Goal: Task Accomplishment & Management: Use online tool/utility

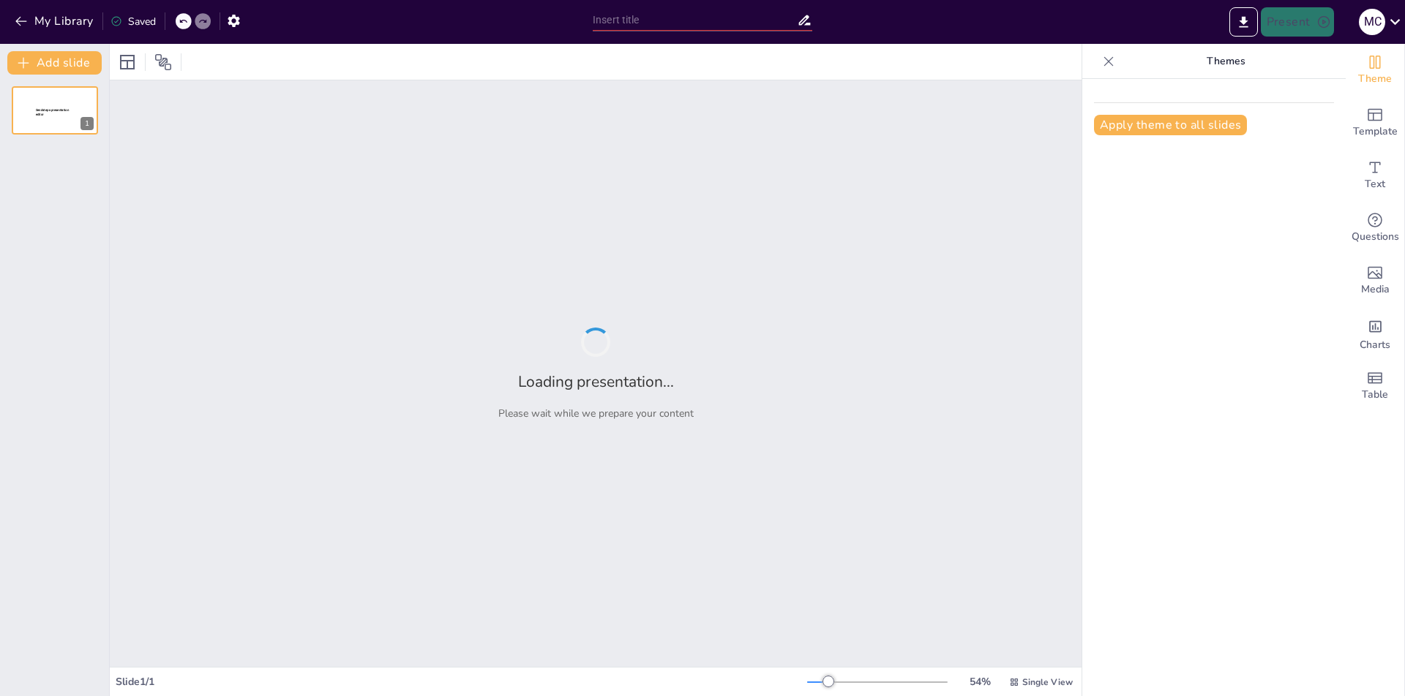
type input "Innovación en la Reducción de Alucinaciones en Modelos de Lenguaje en Español: …"
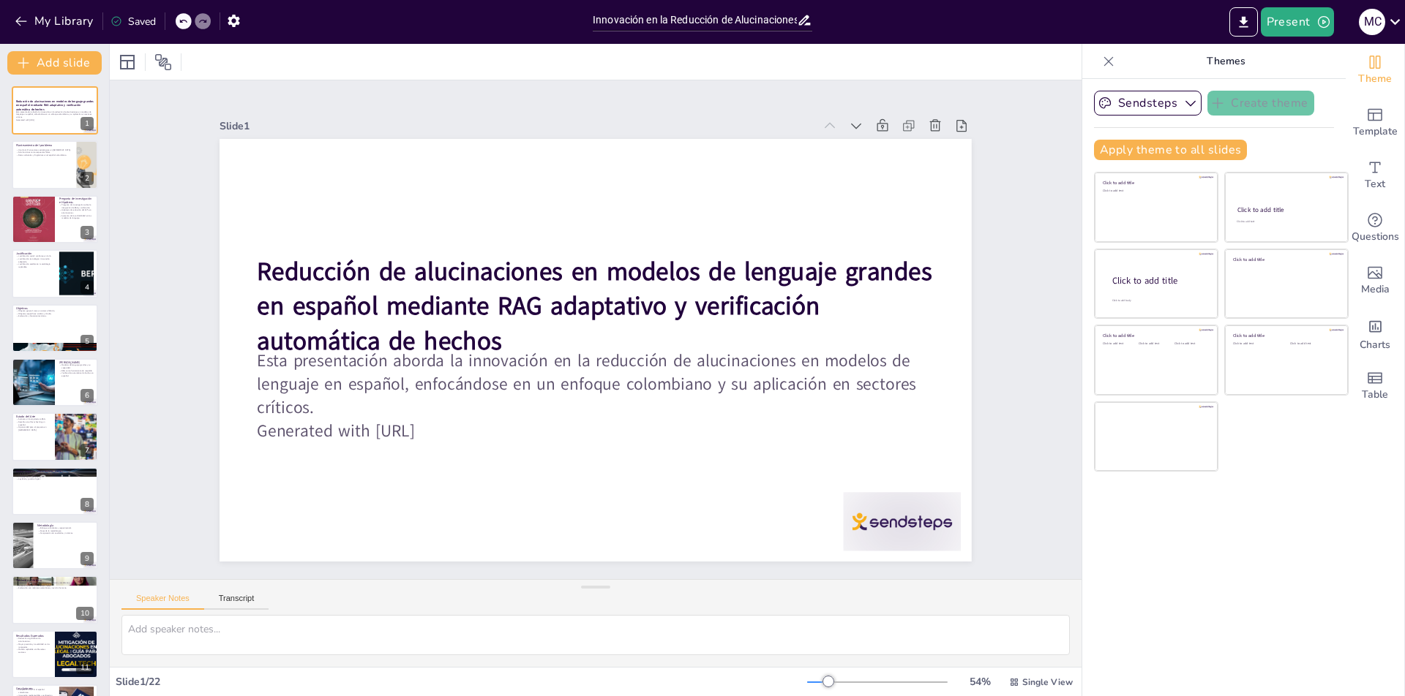
checkbox input "true"
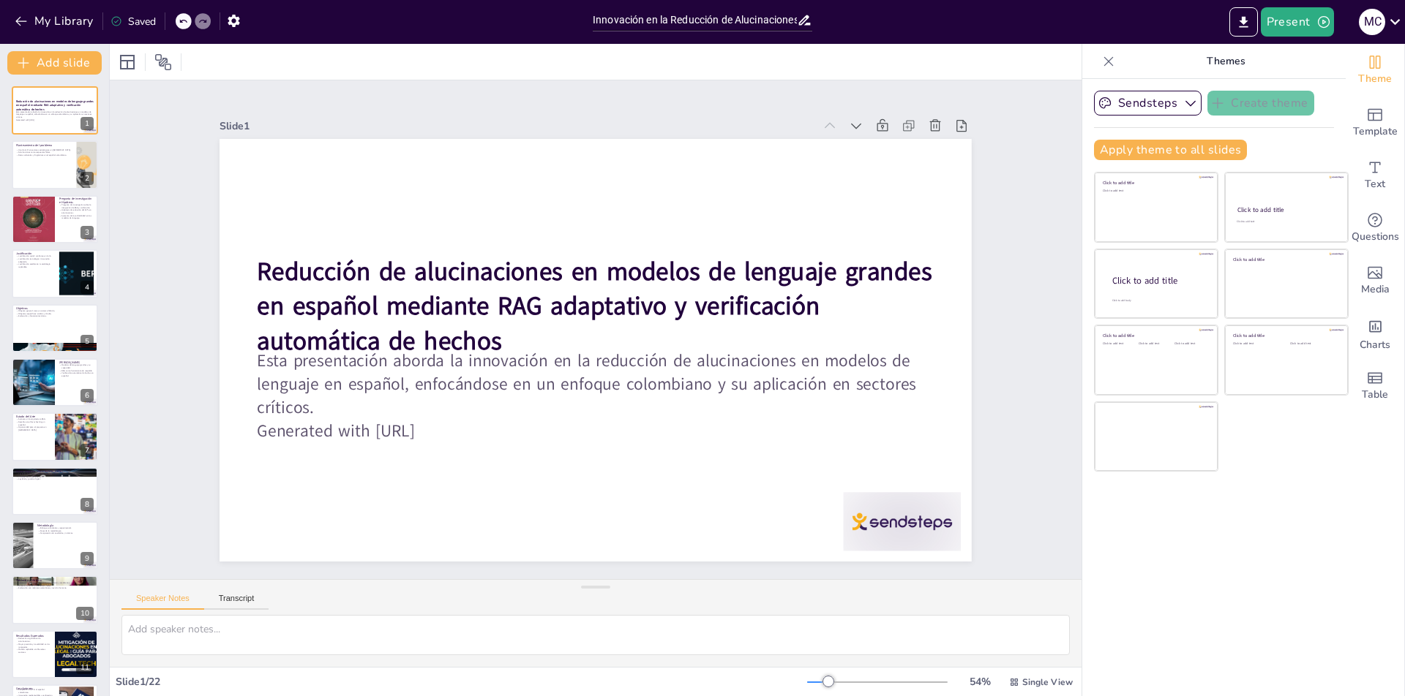
checkbox input "true"
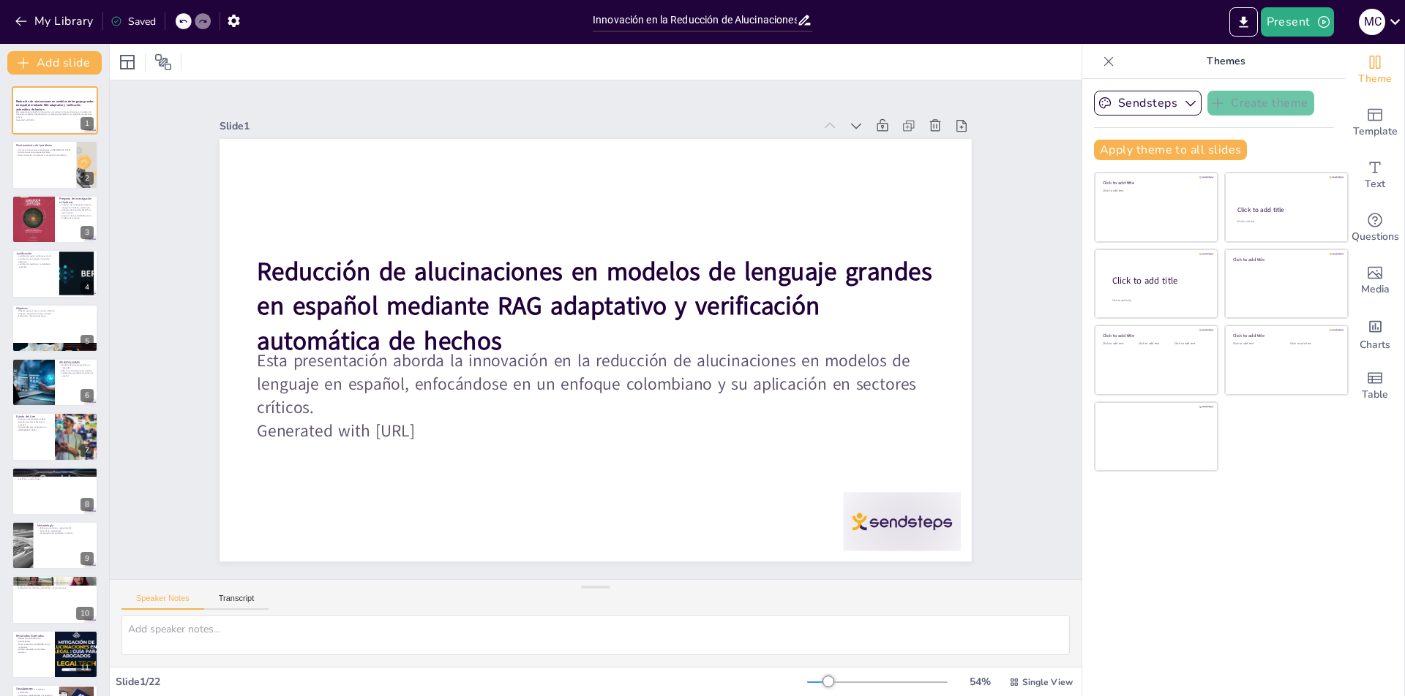
checkbox input "true"
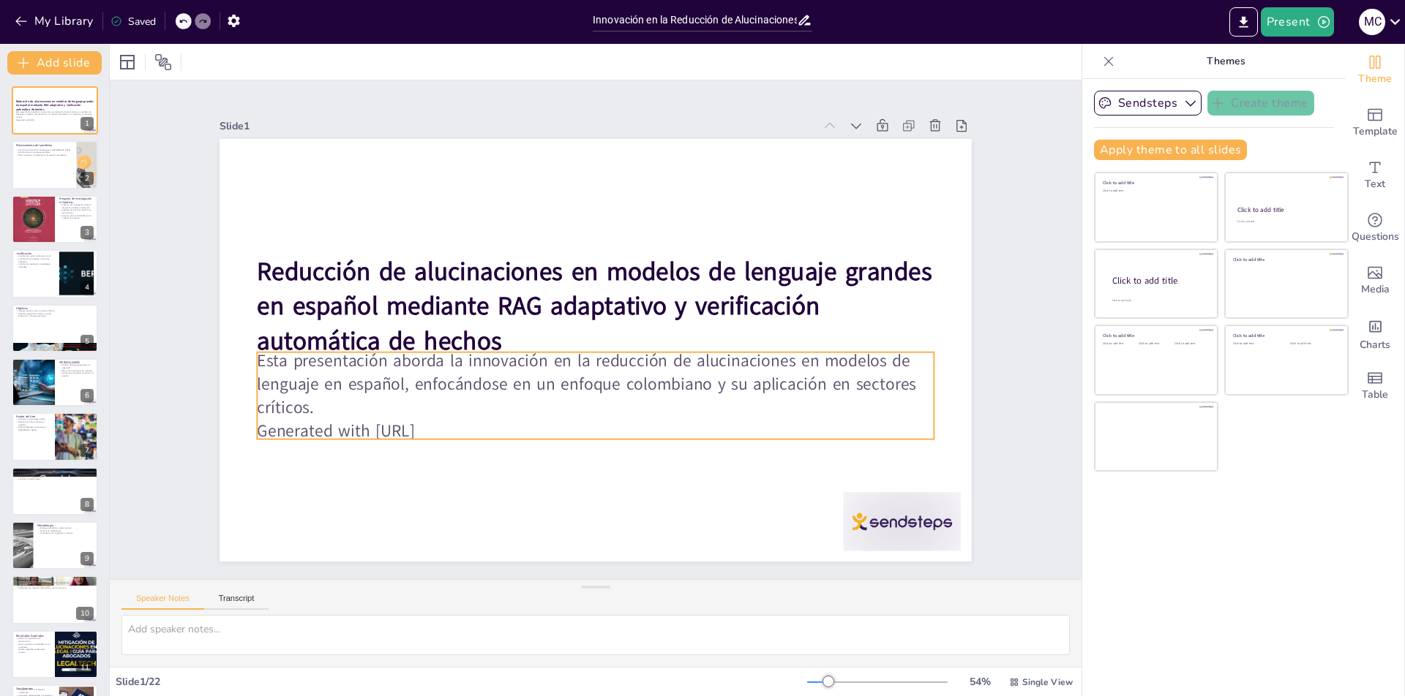
checkbox input "true"
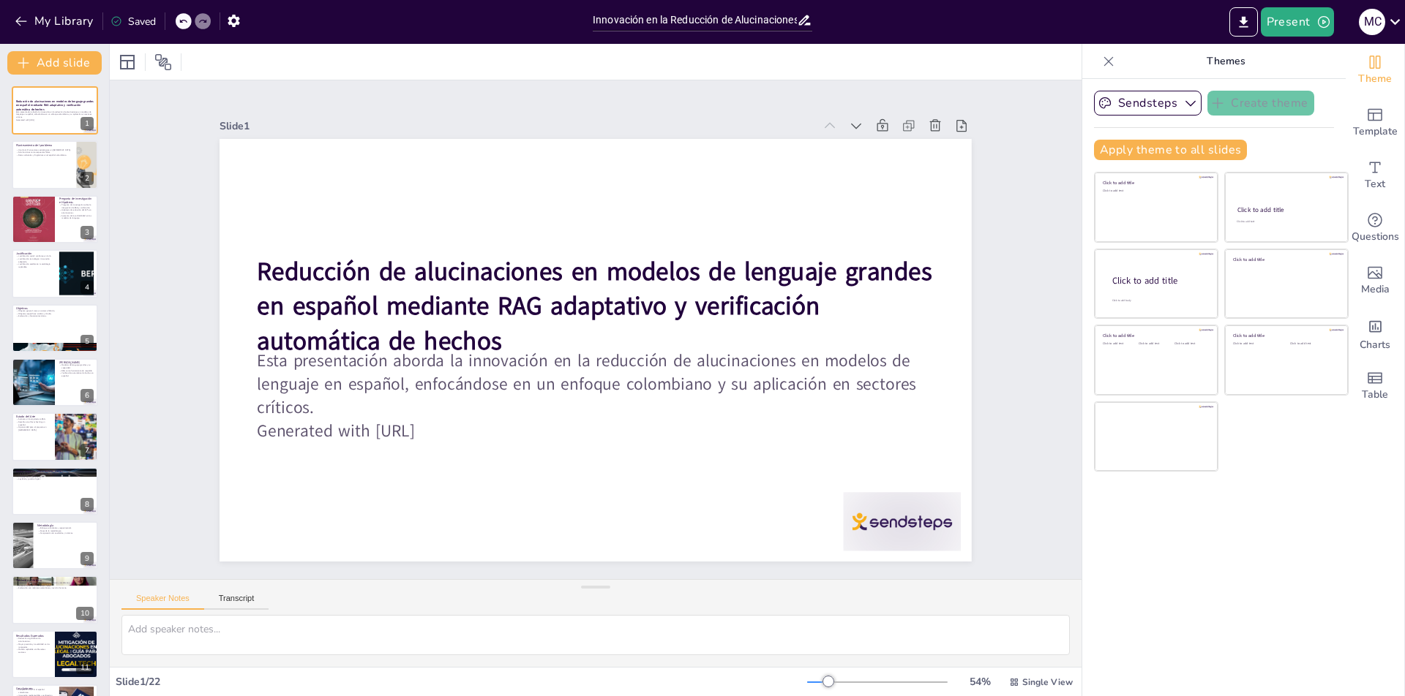
checkbox input "true"
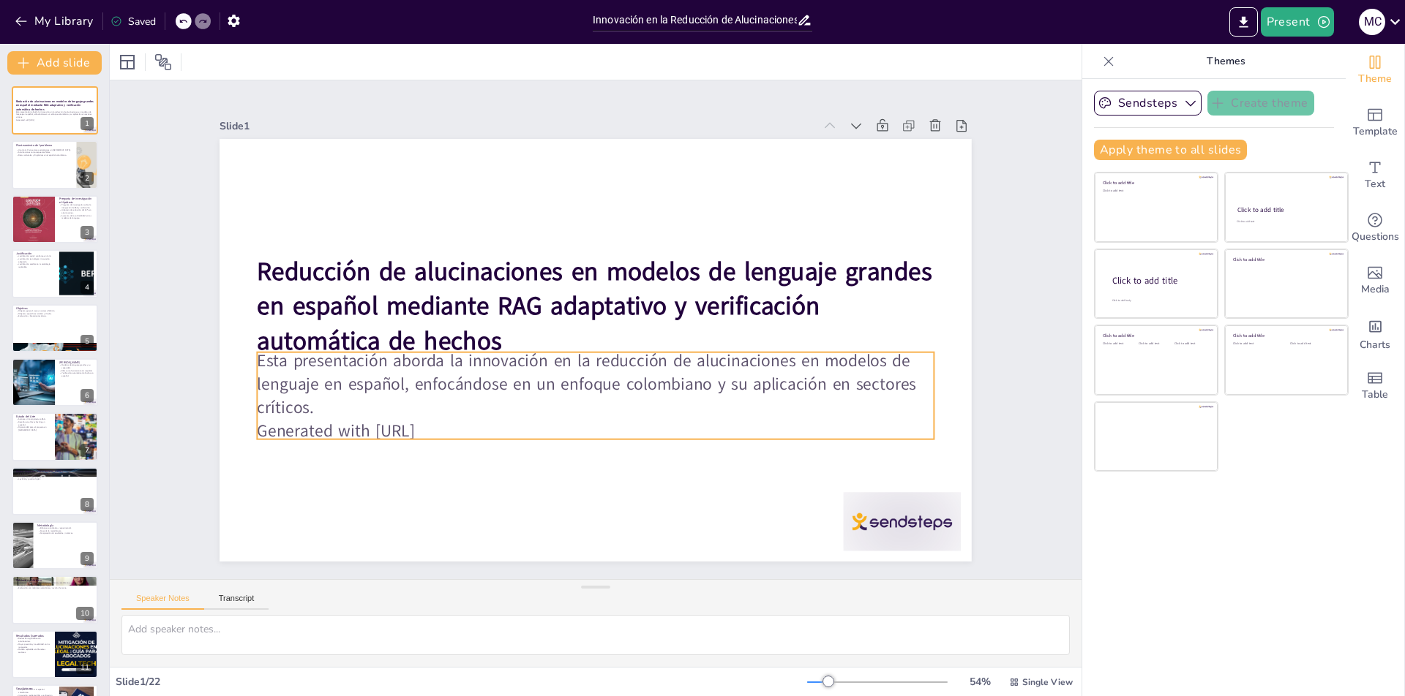
checkbox input "true"
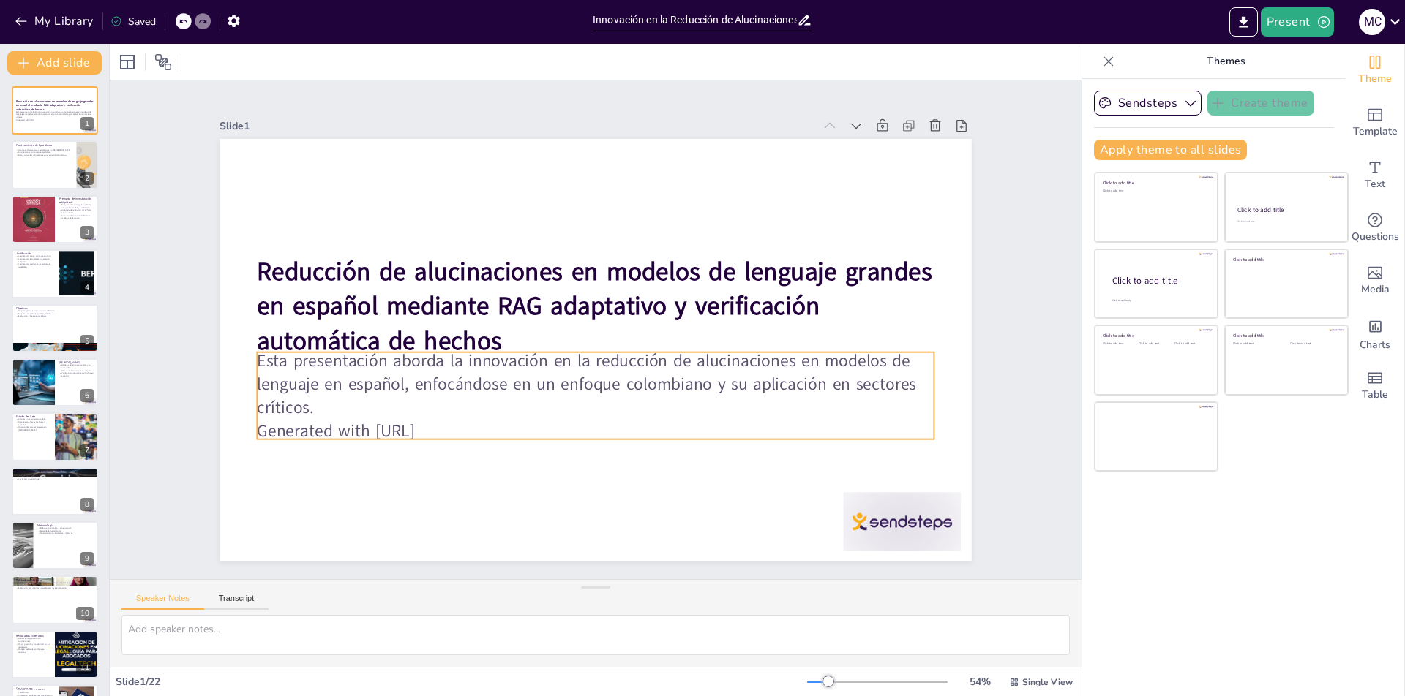
checkbox input "true"
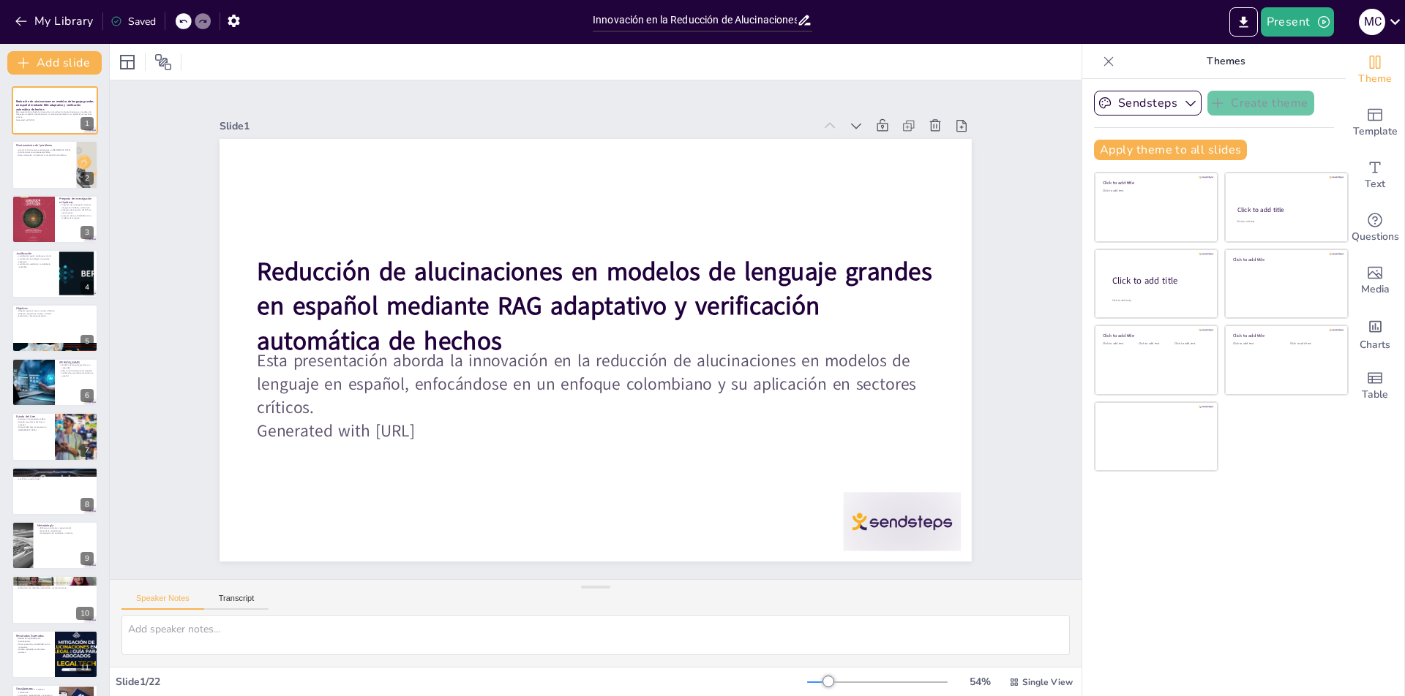
checkbox input "true"
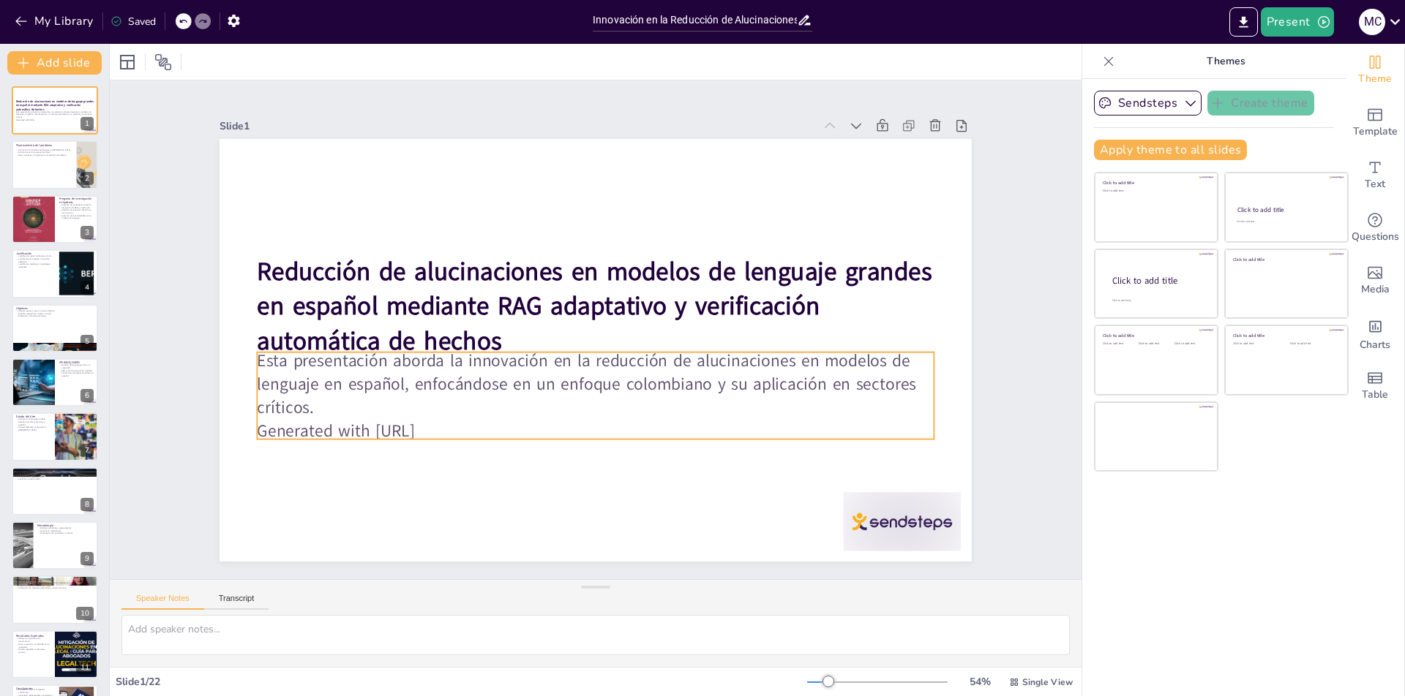
checkbox input "true"
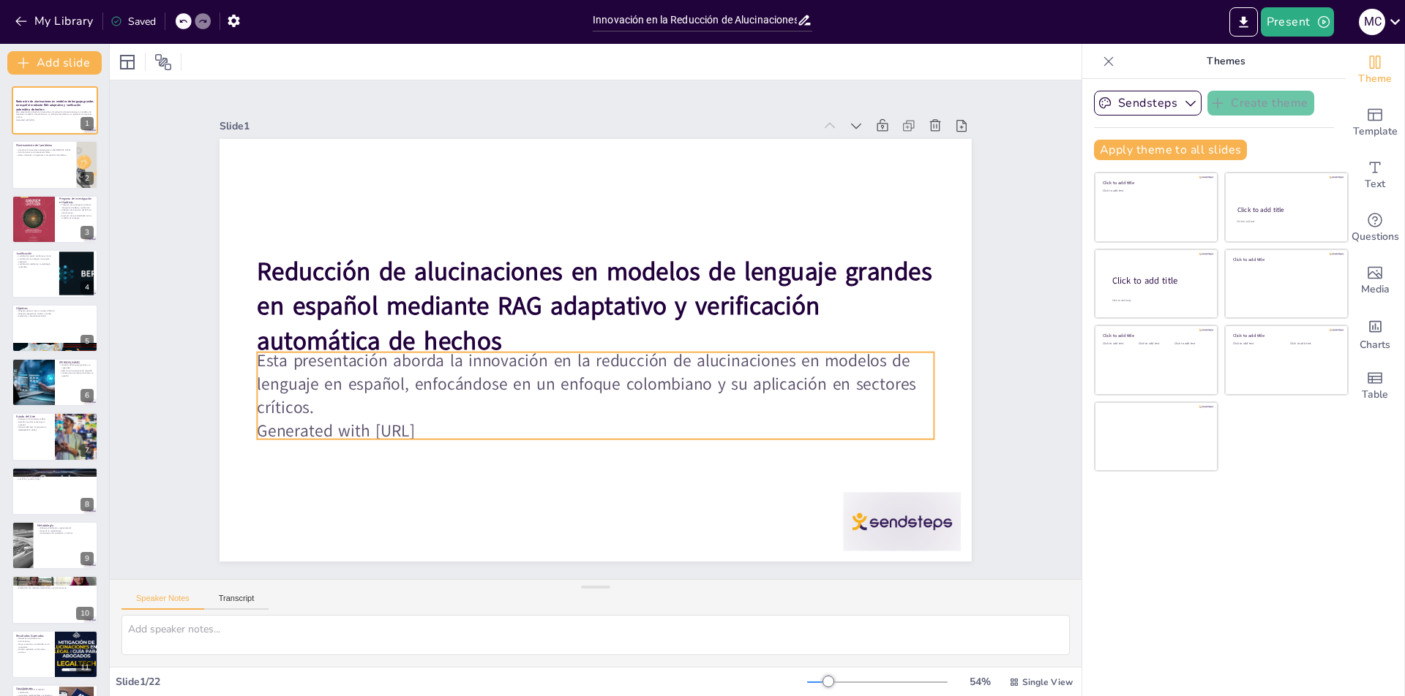
checkbox input "true"
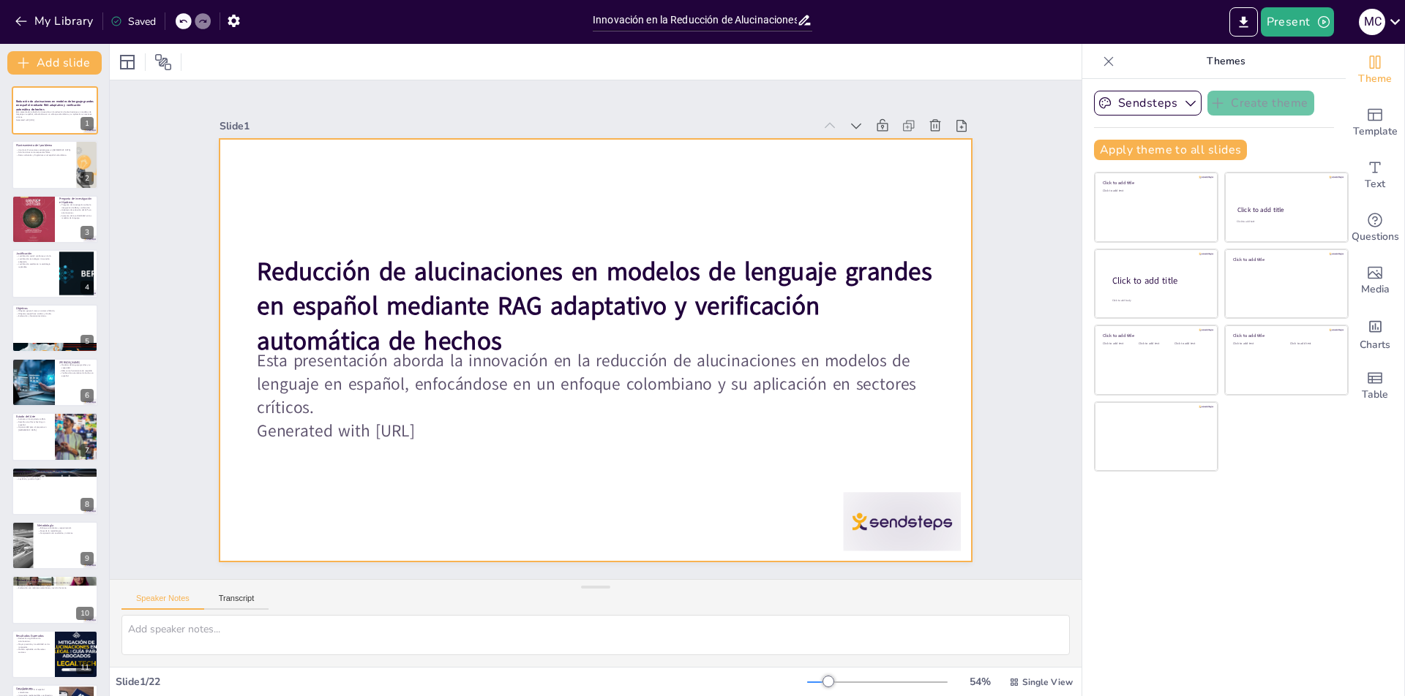
checkbox input "true"
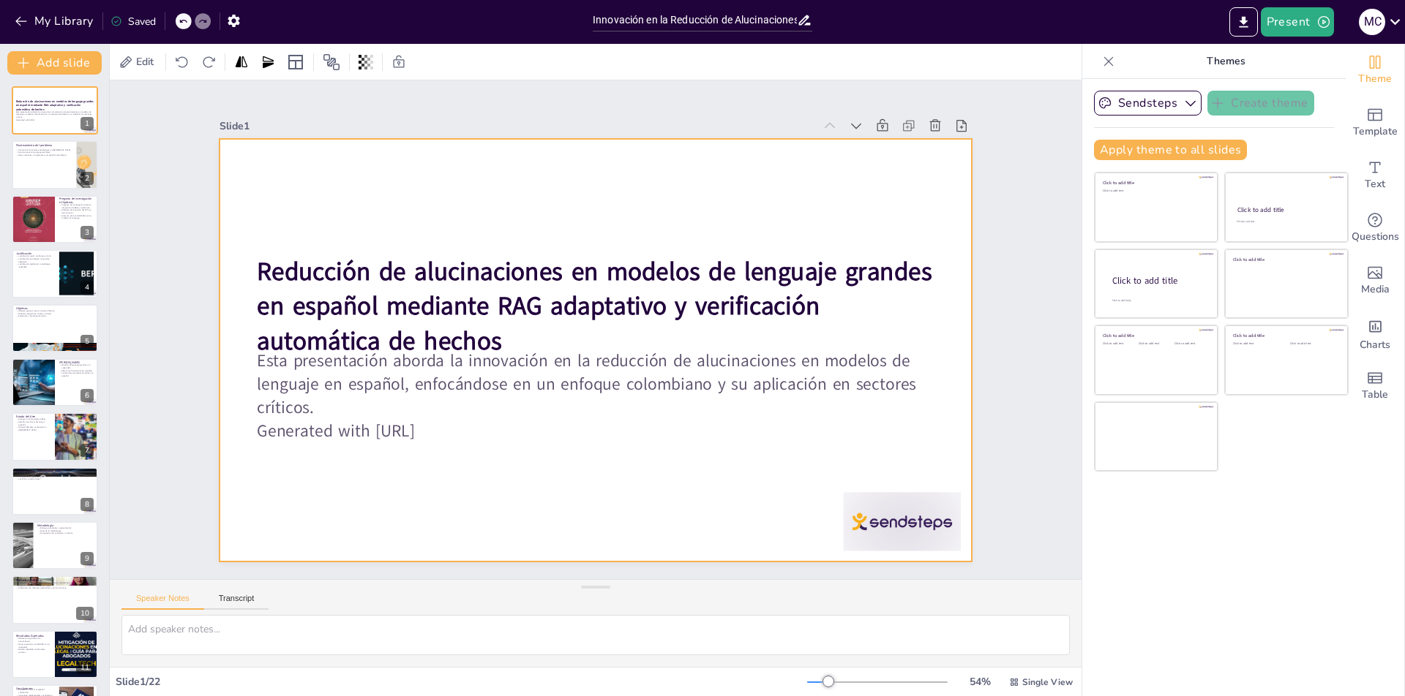
checkbox input "true"
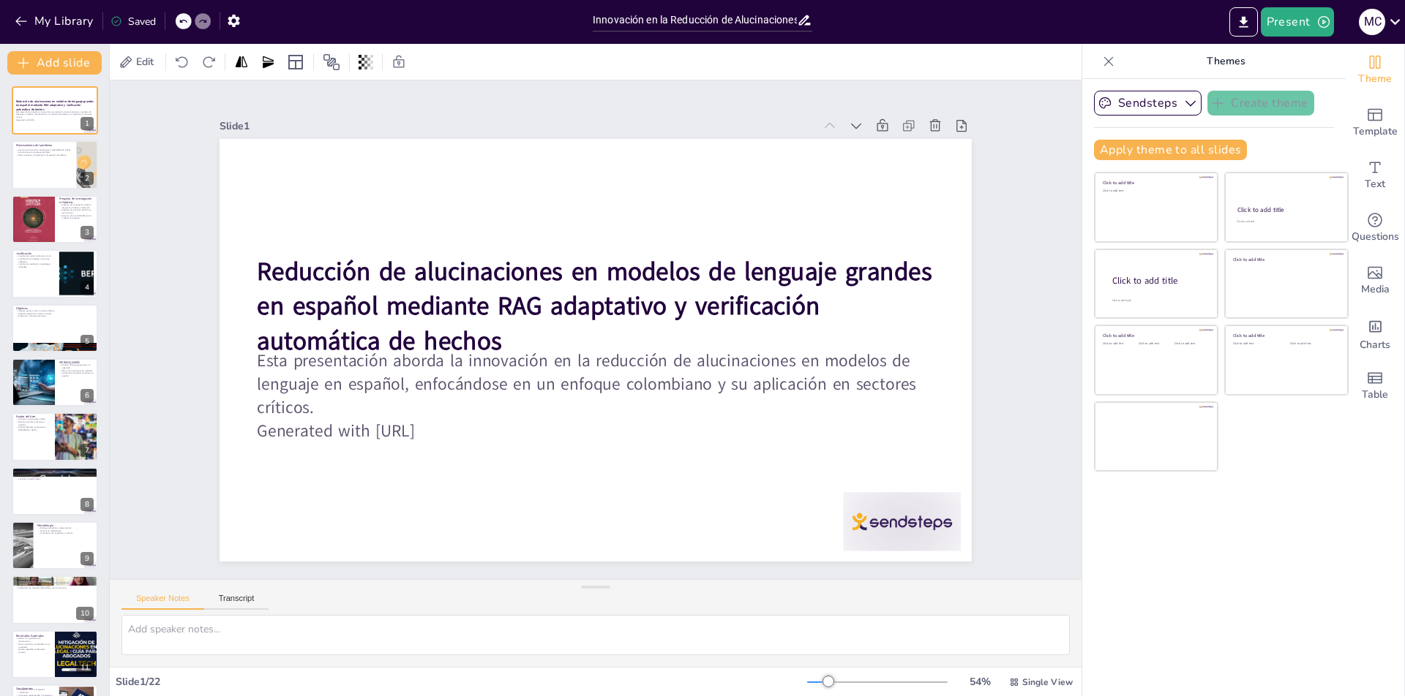
checkbox input "true"
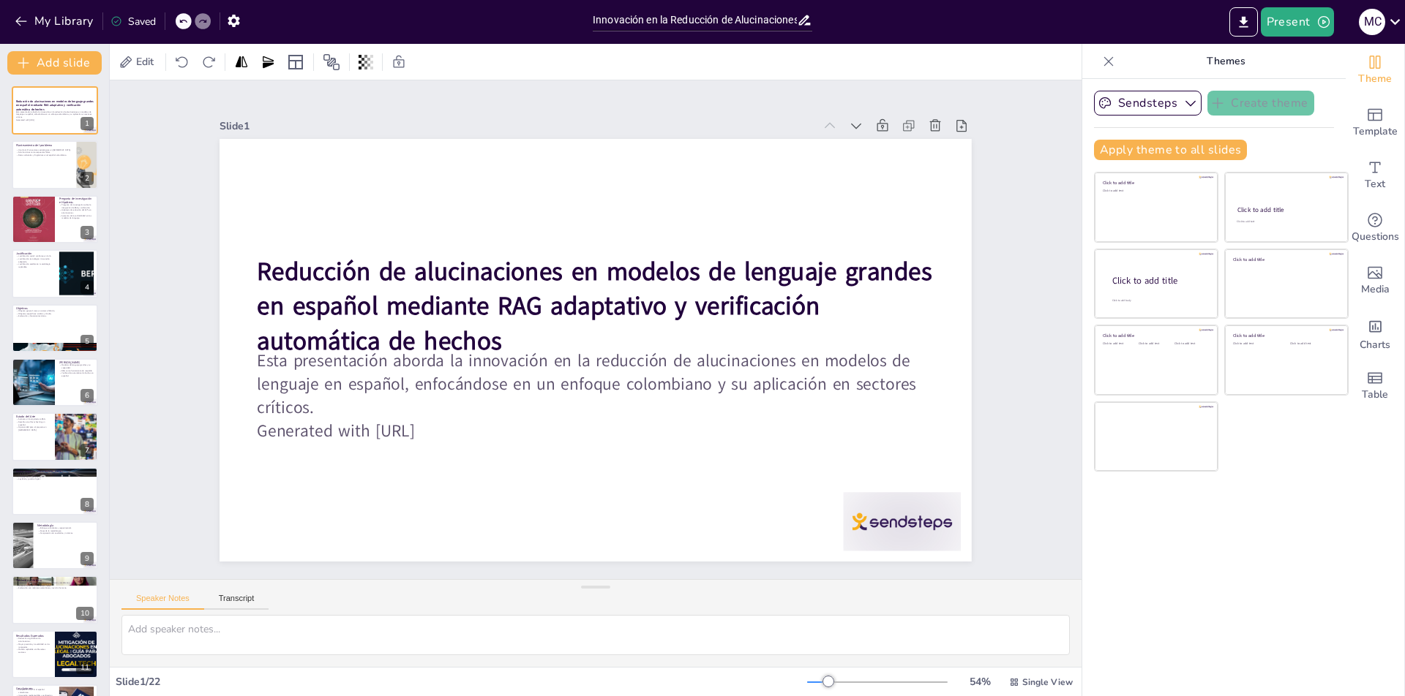
checkbox input "true"
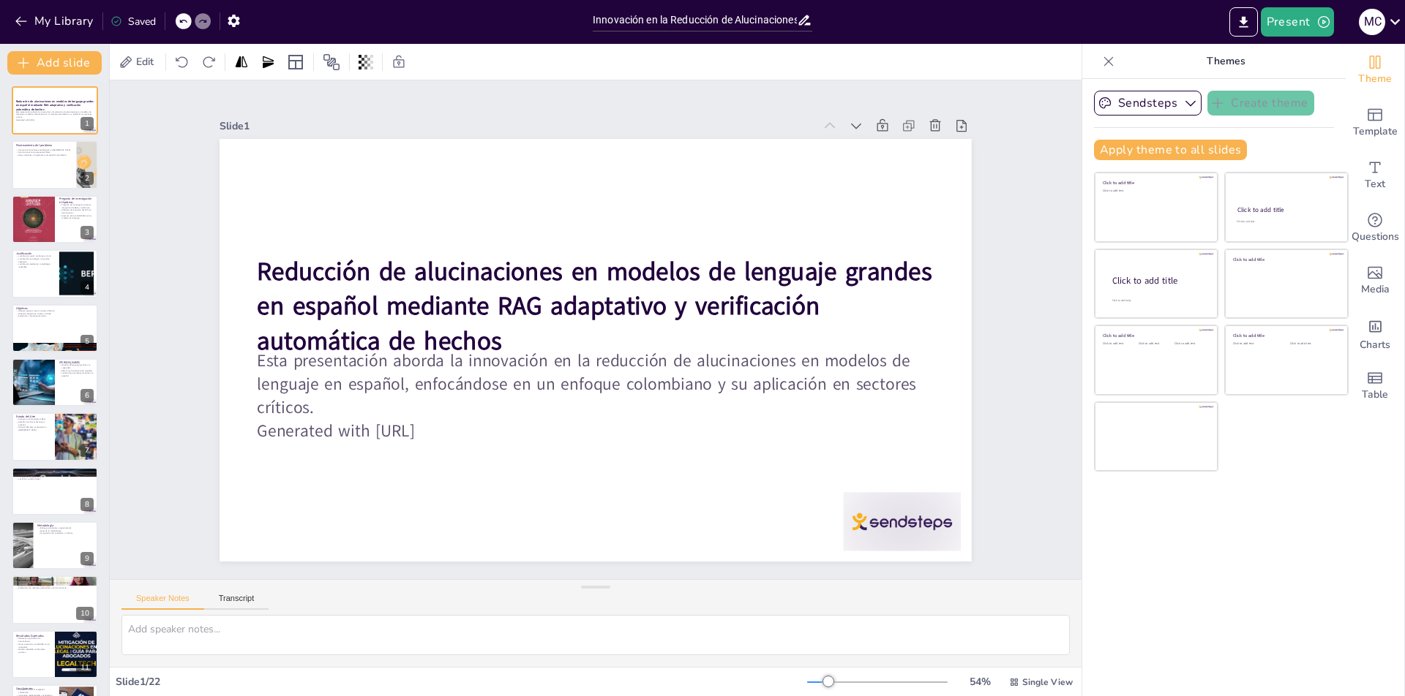
checkbox input "true"
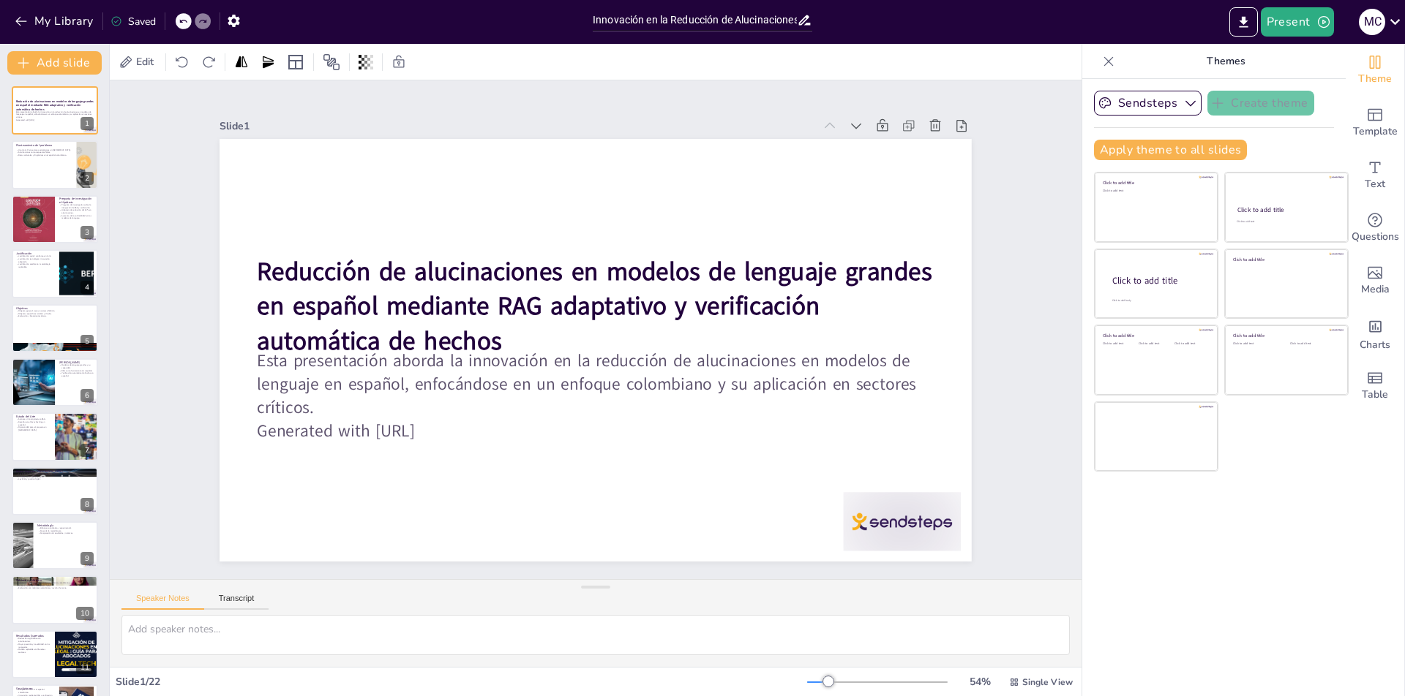
checkbox input "true"
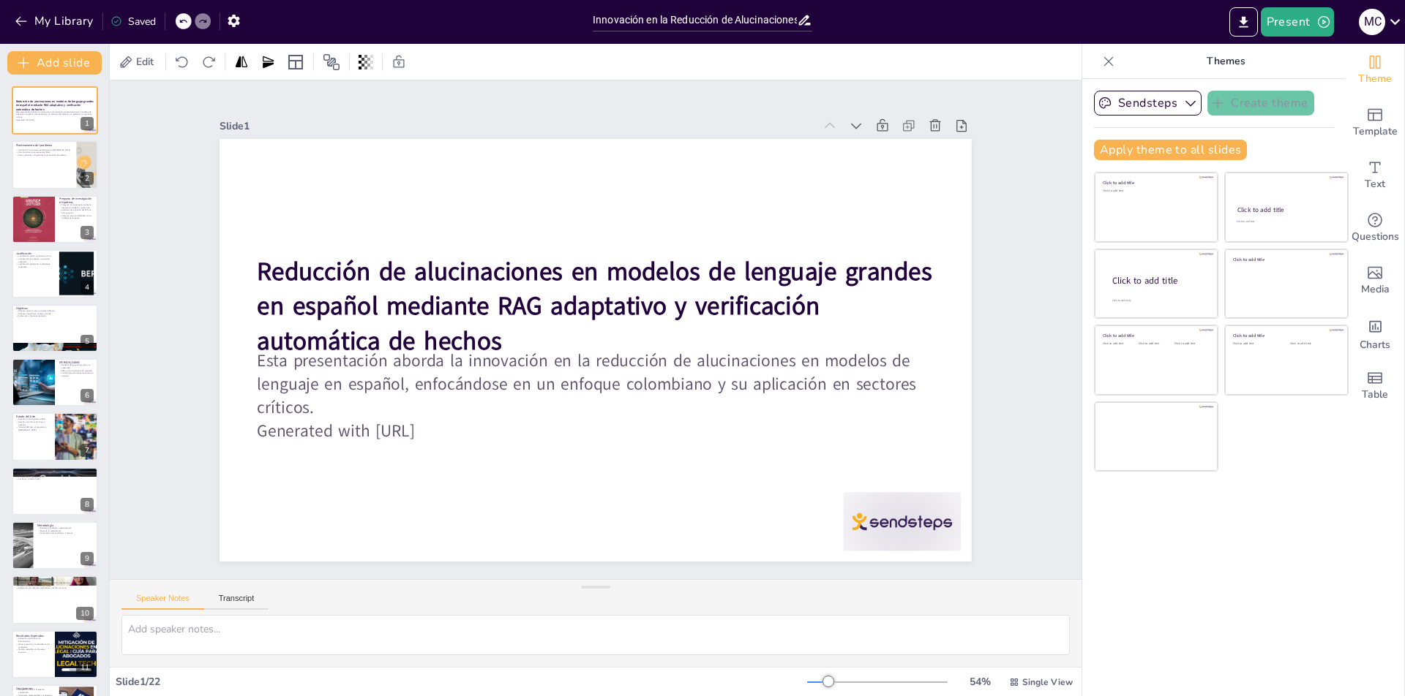
checkbox input "true"
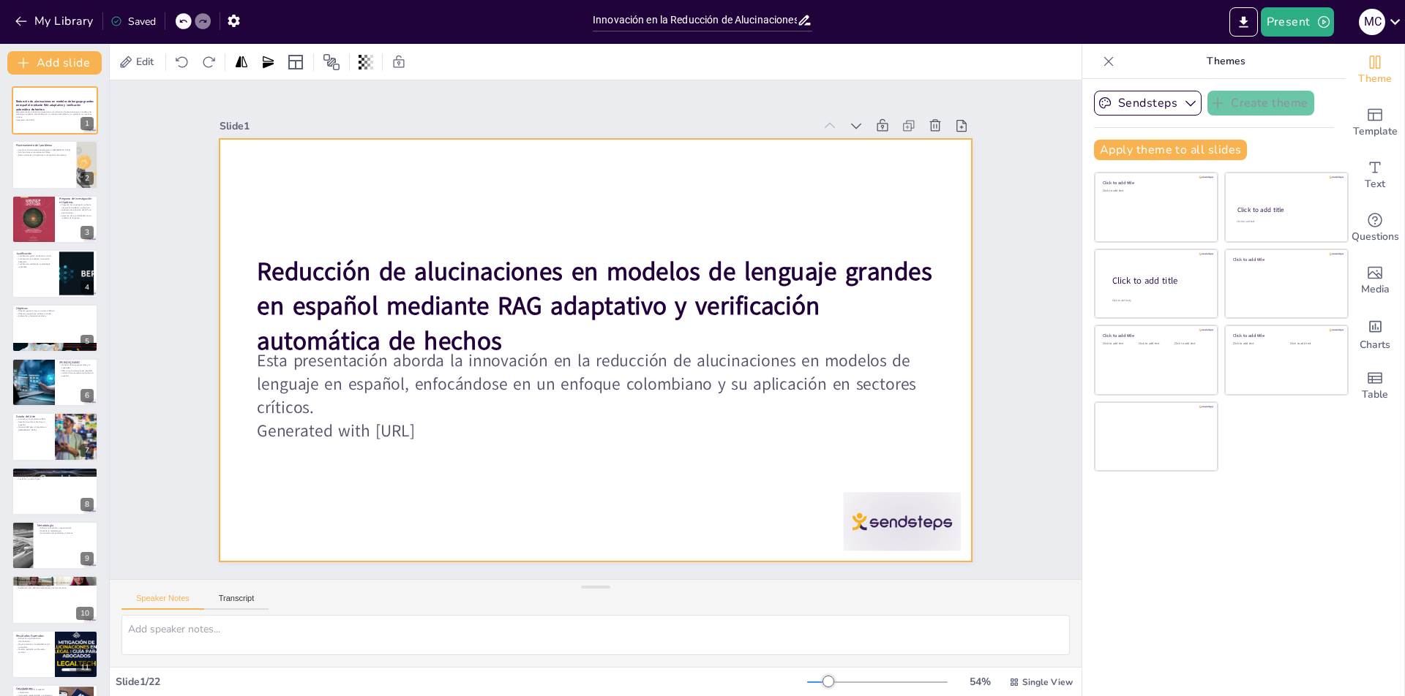
checkbox input "true"
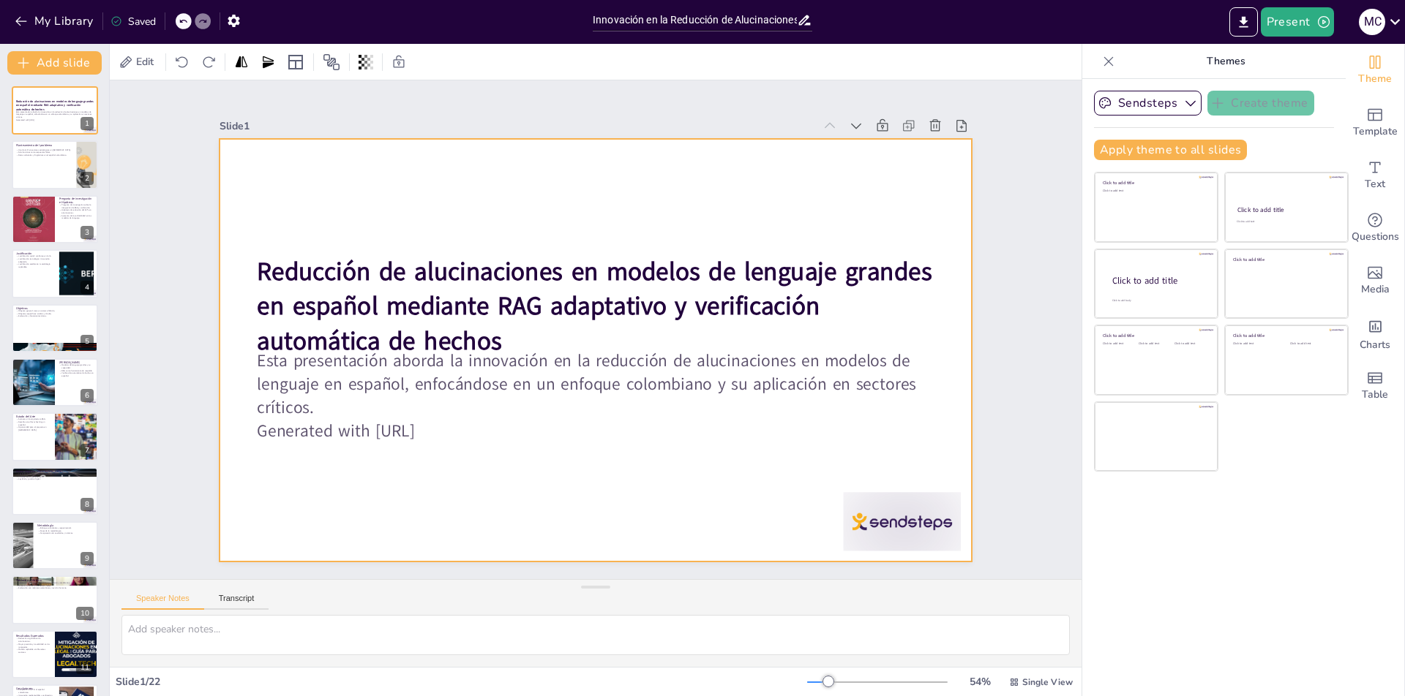
checkbox input "true"
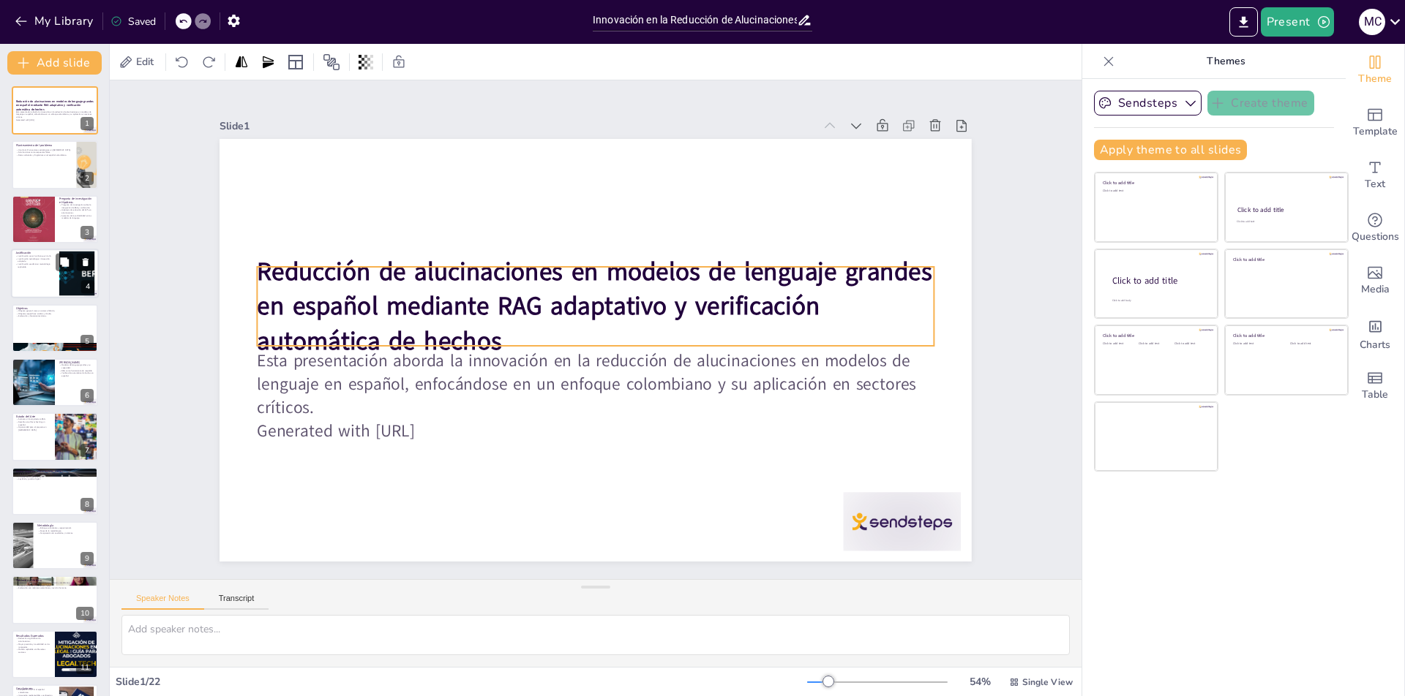
checkbox input "true"
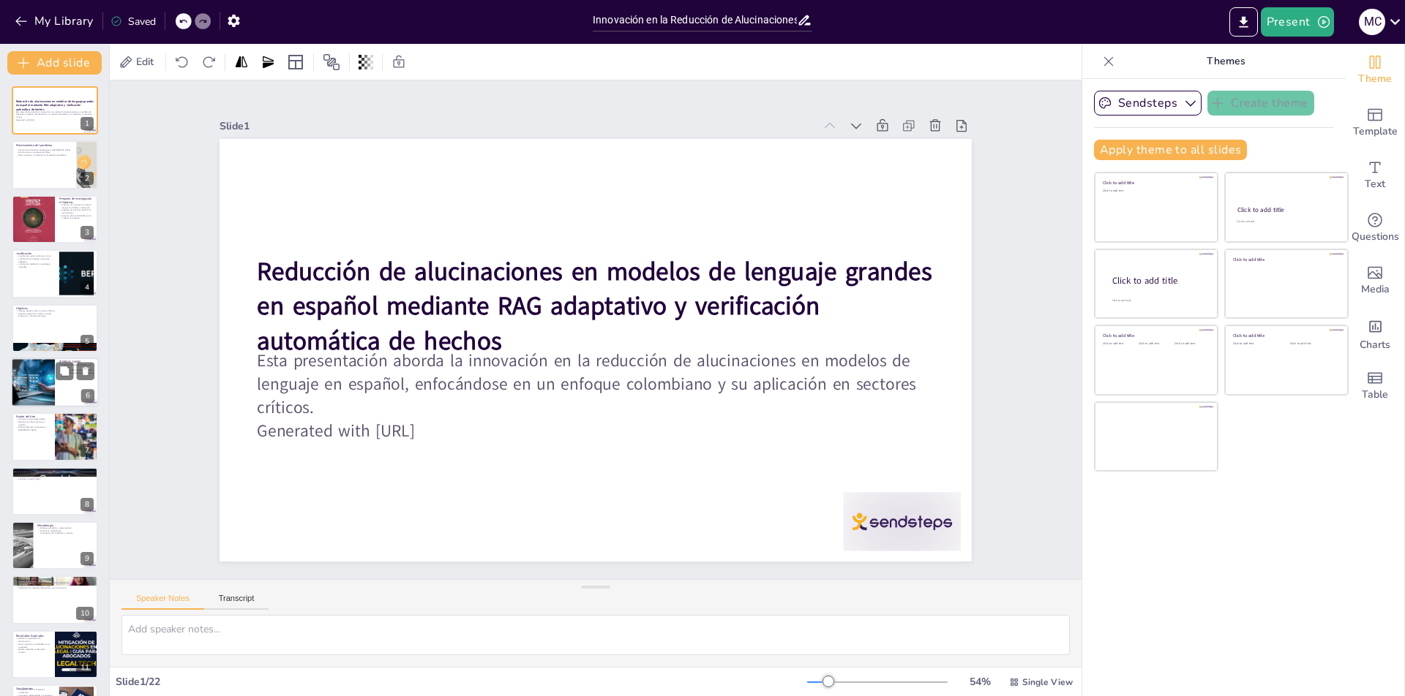
checkbox input "true"
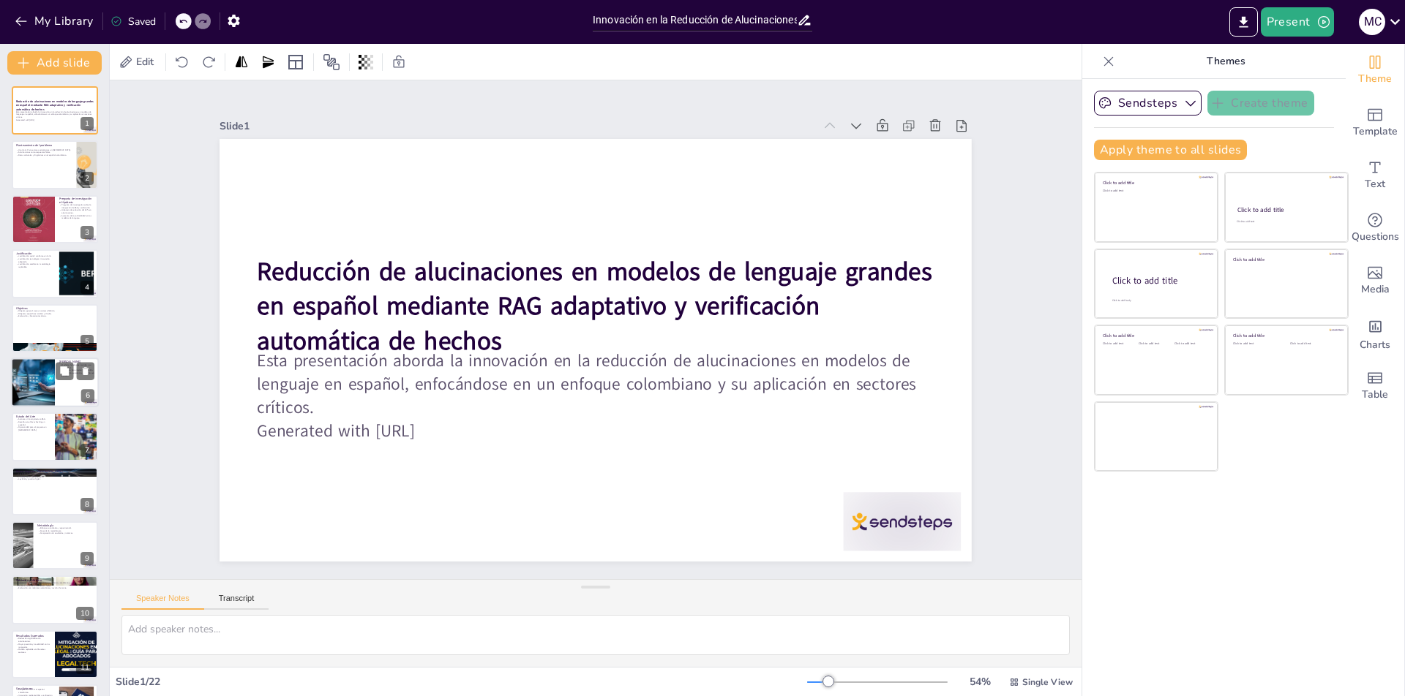
checkbox input "true"
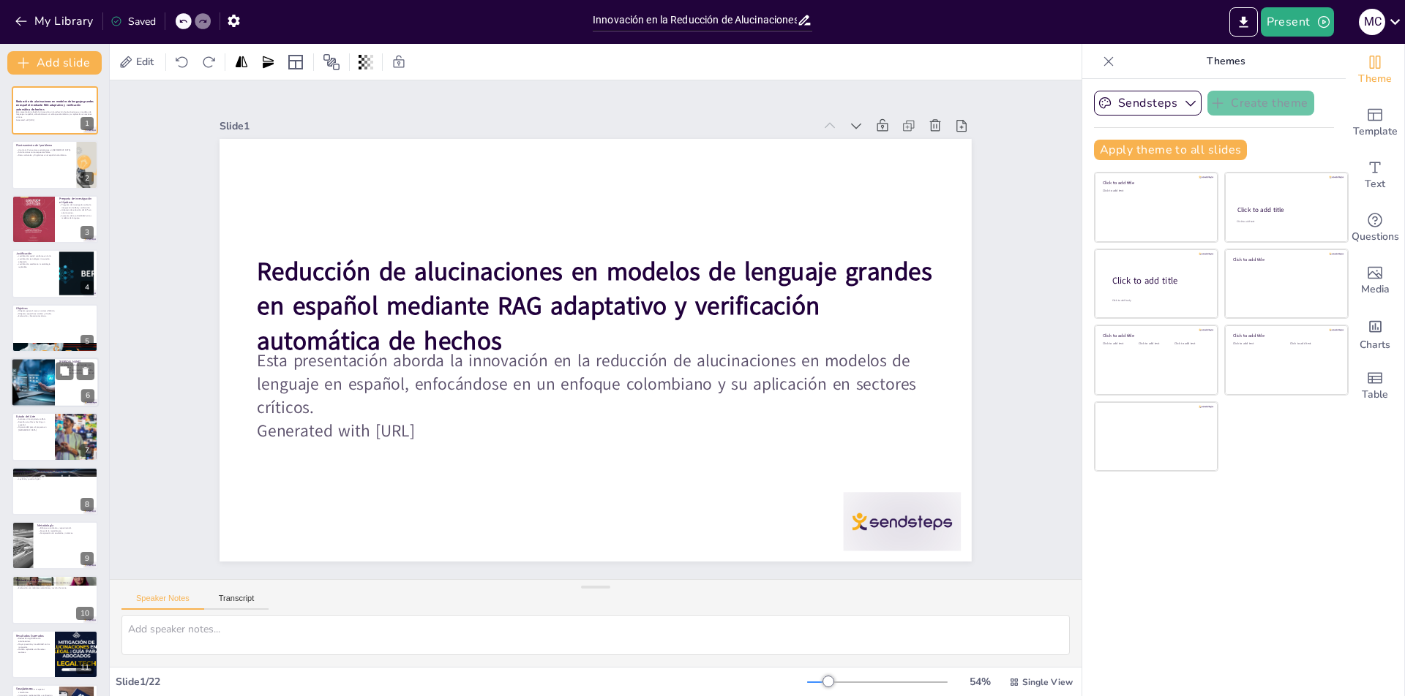
checkbox input "true"
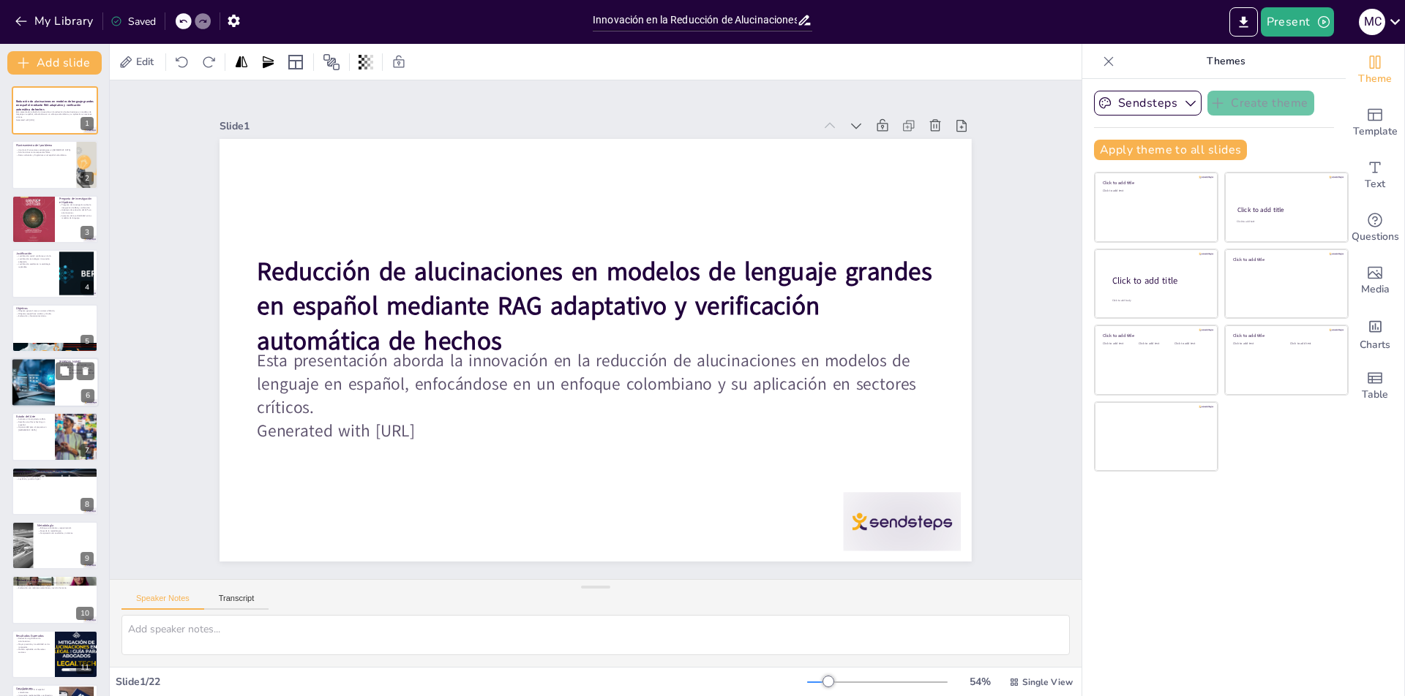
checkbox input "true"
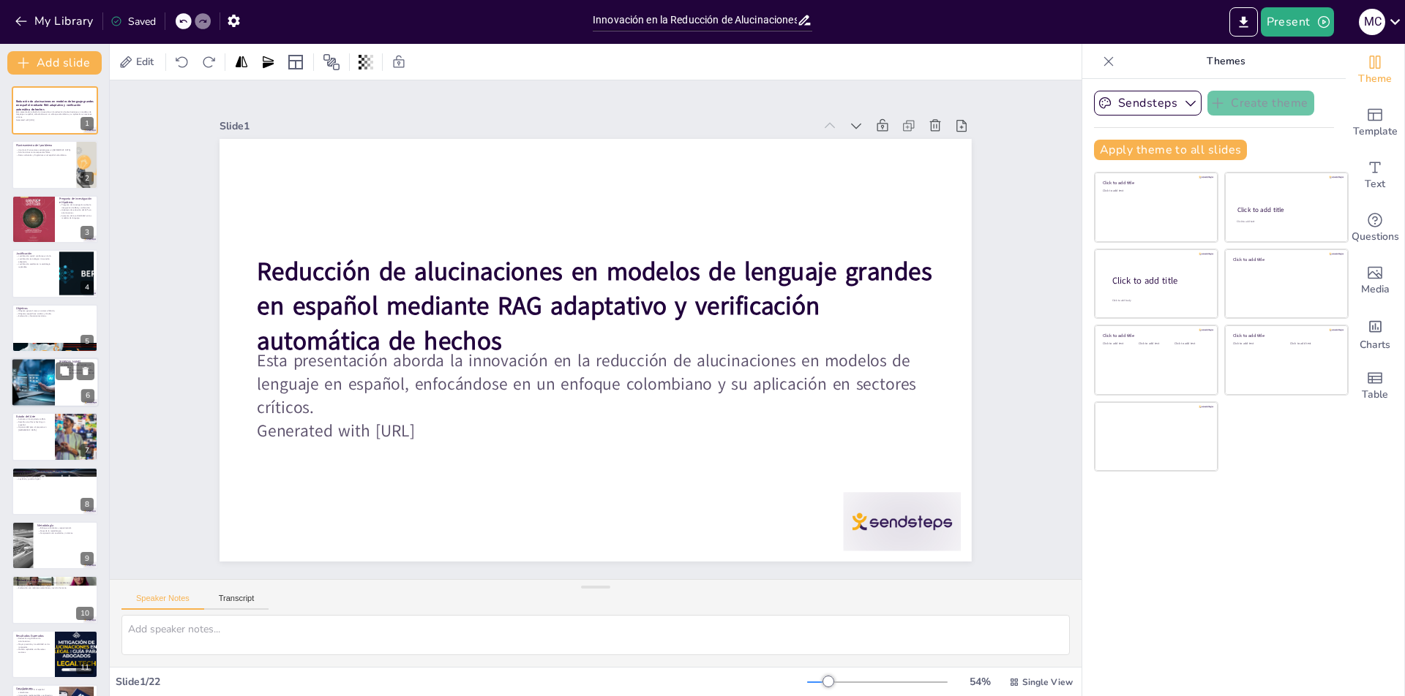
scroll to position [146, 0]
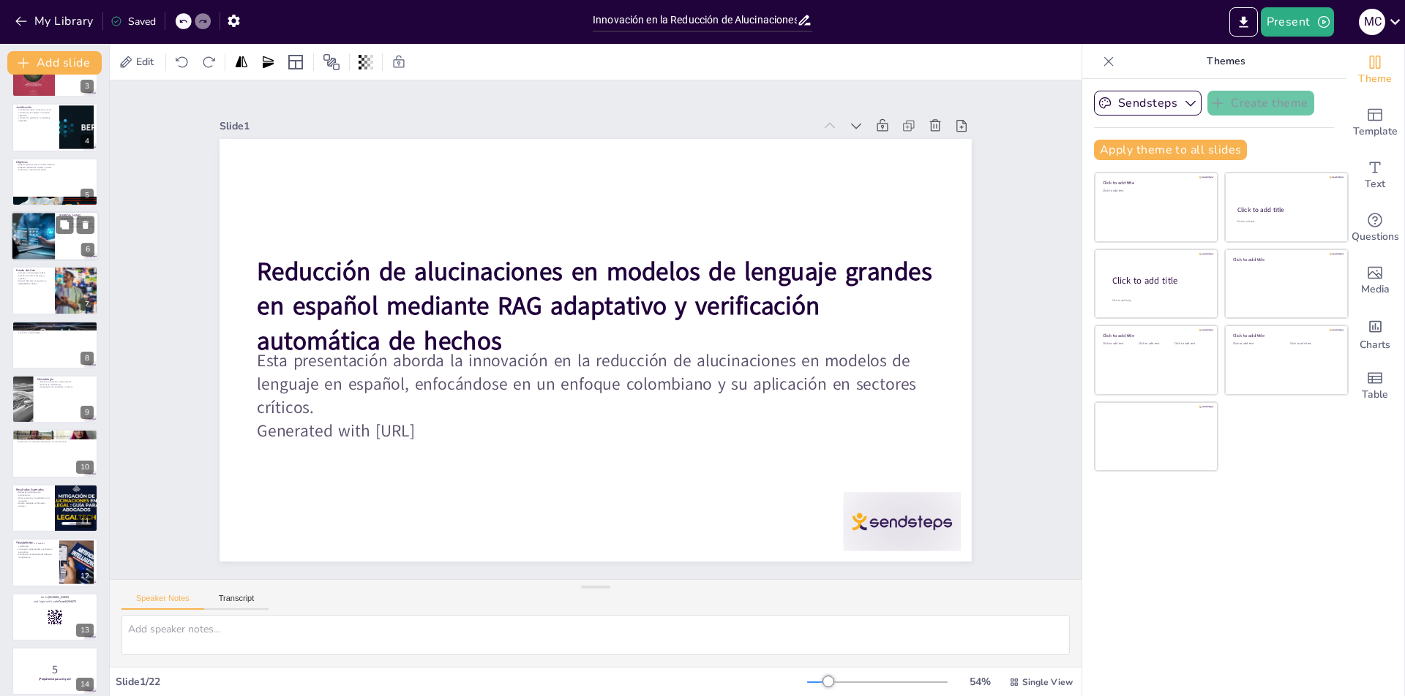
checkbox input "true"
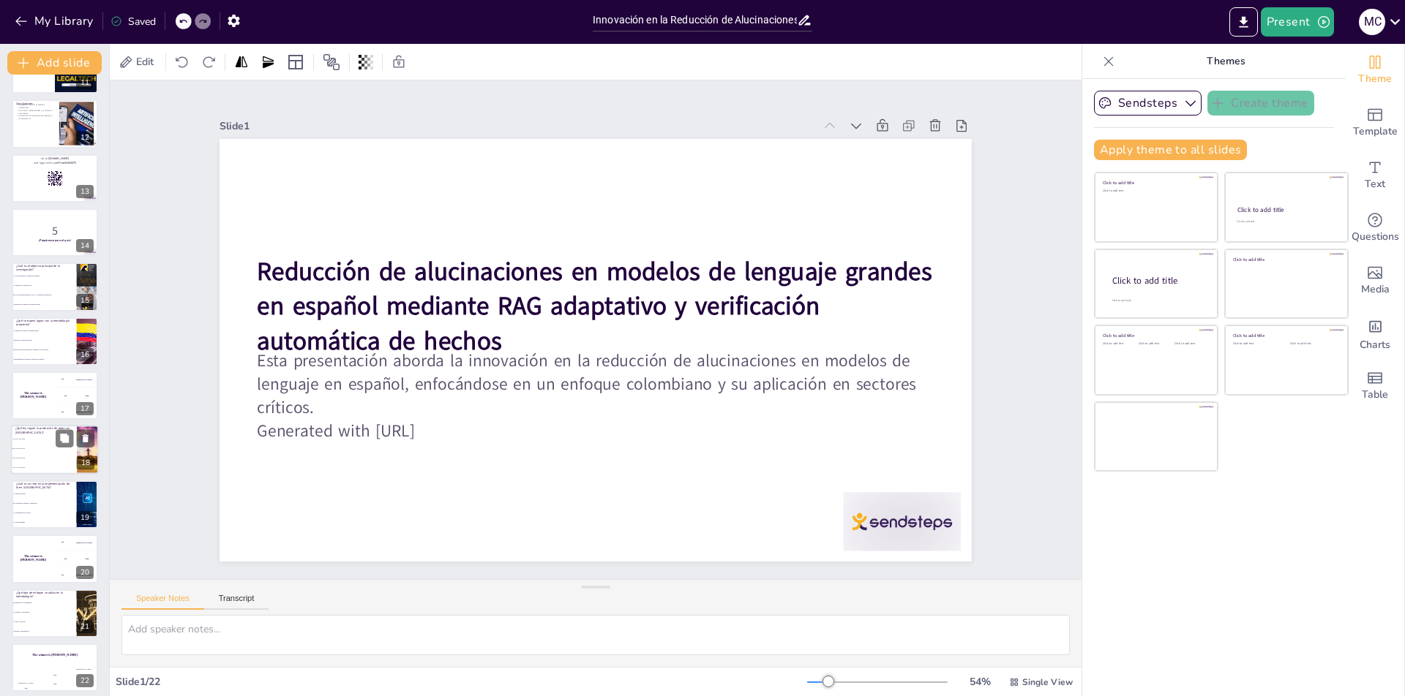
checkbox input "true"
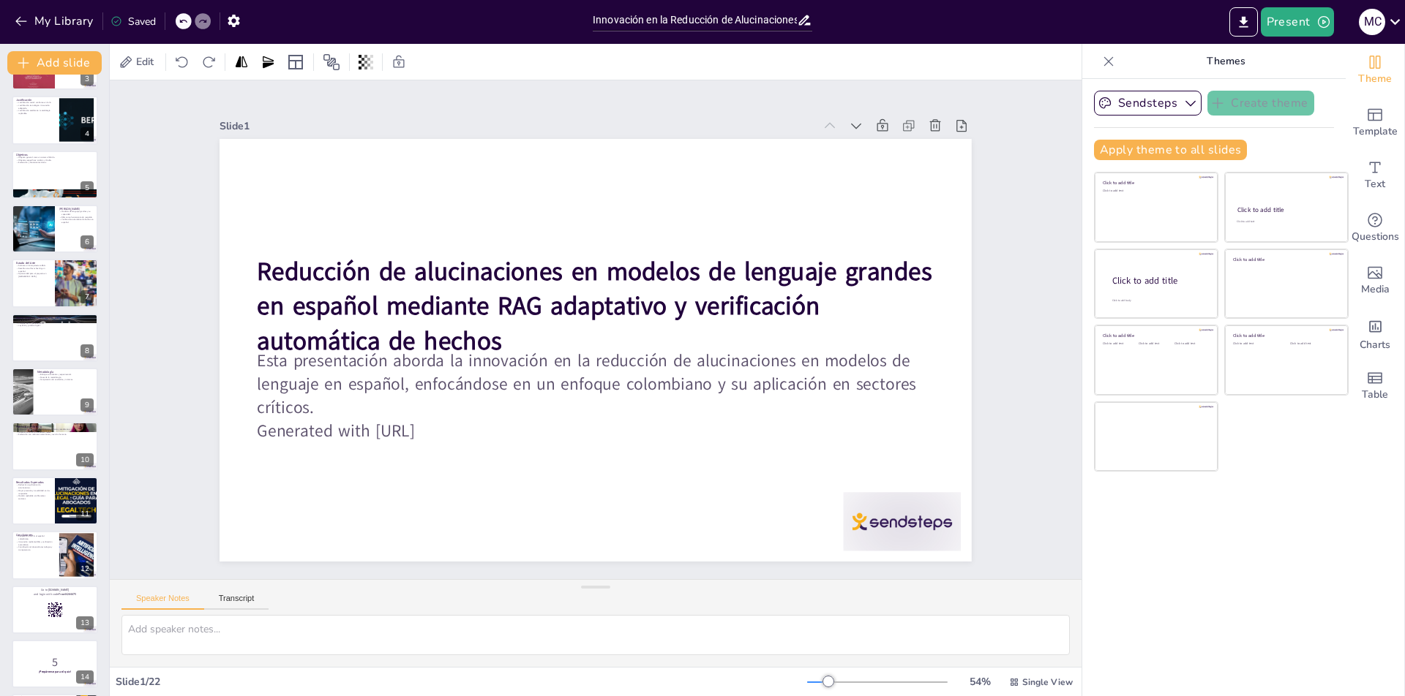
scroll to position [0, 0]
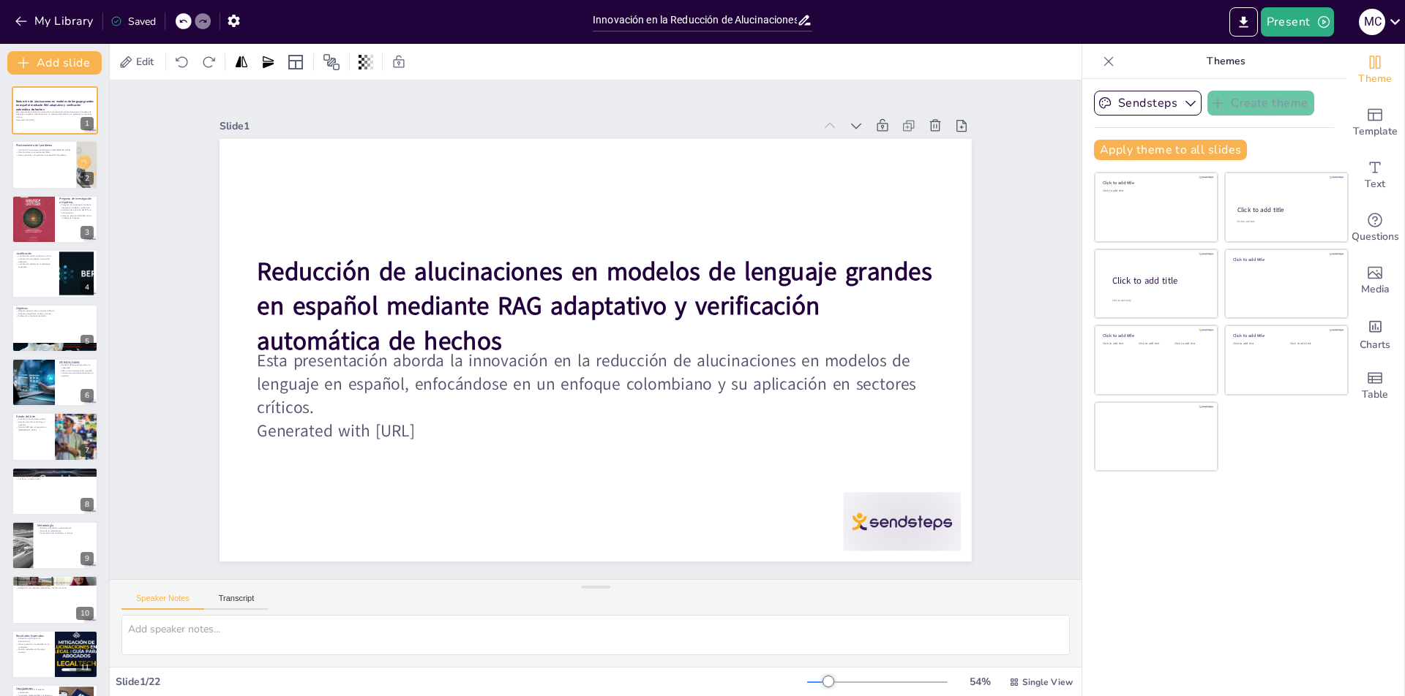
checkbox input "true"
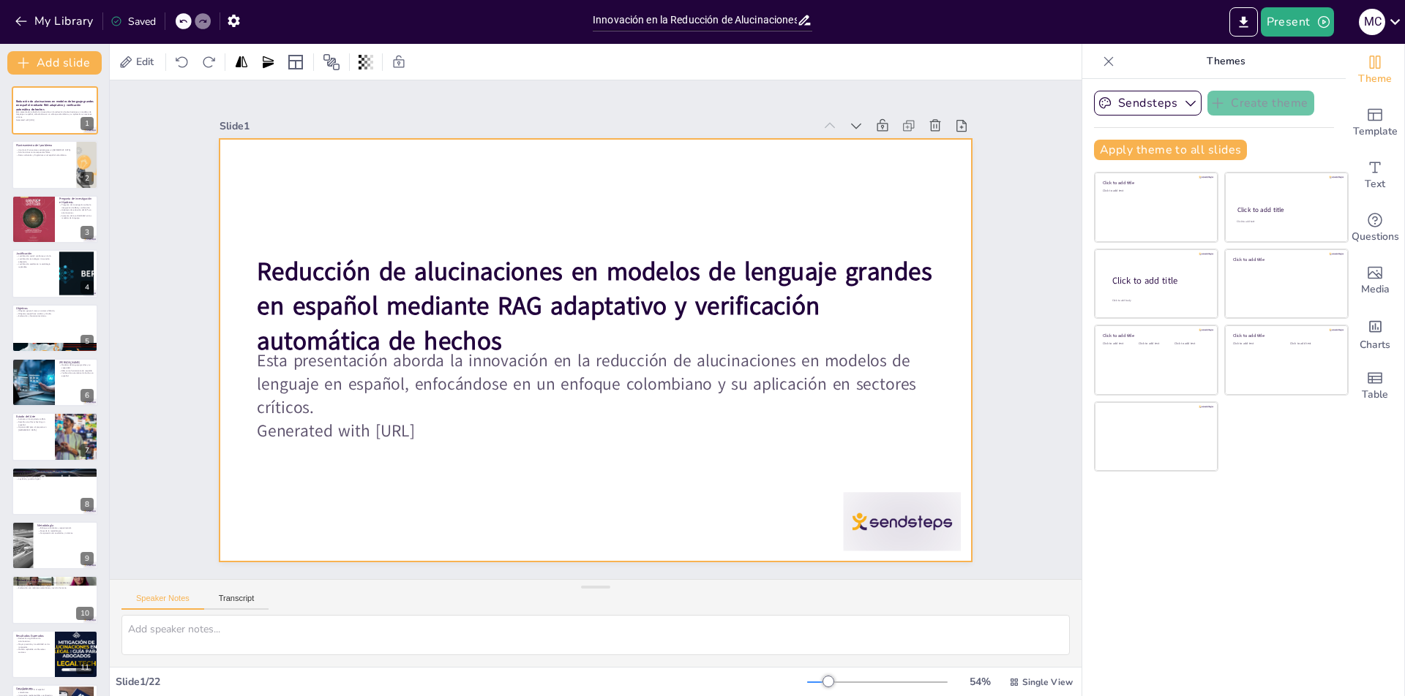
checkbox input "true"
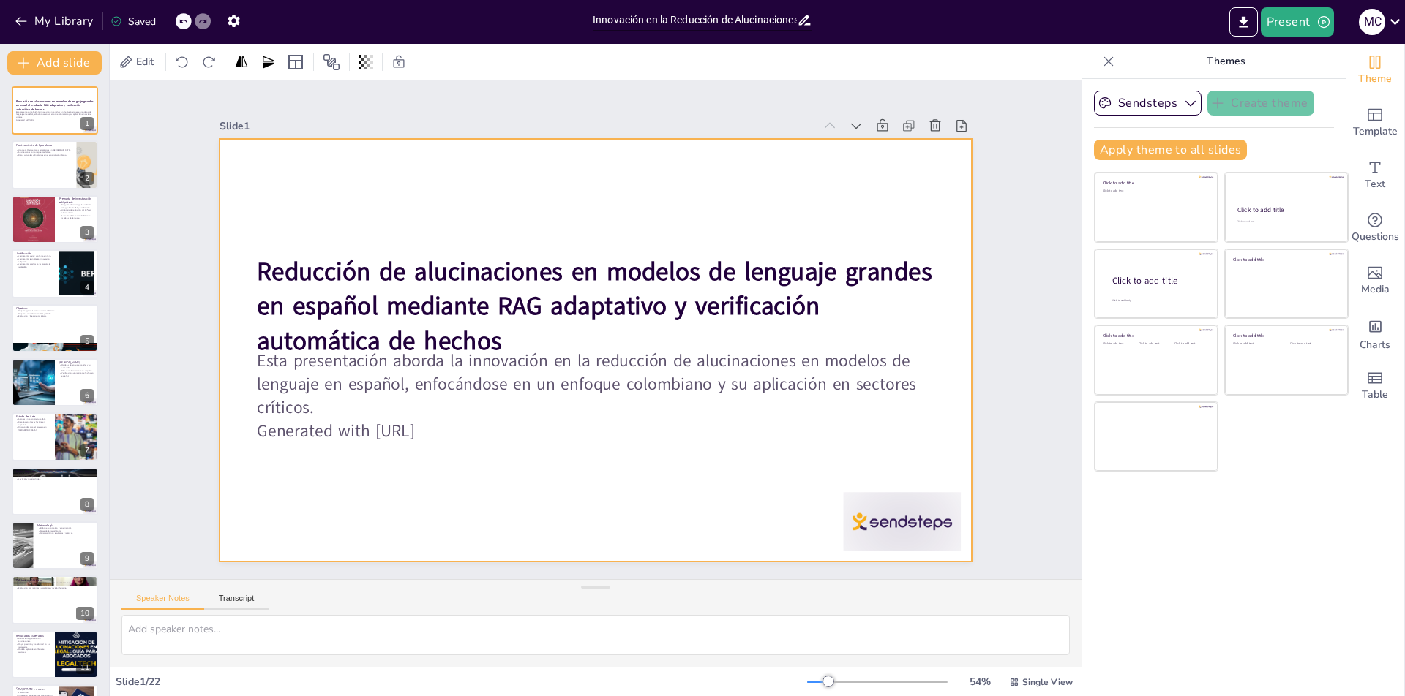
checkbox input "true"
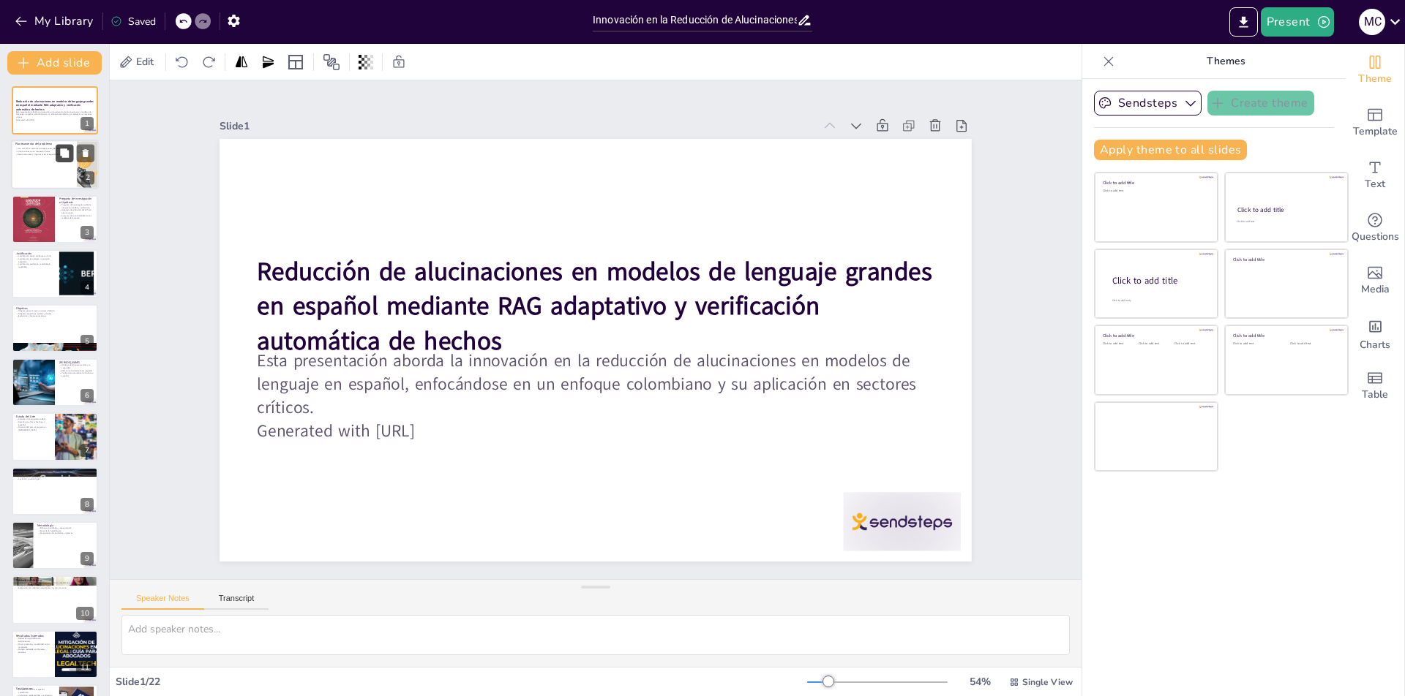
checkbox input "true"
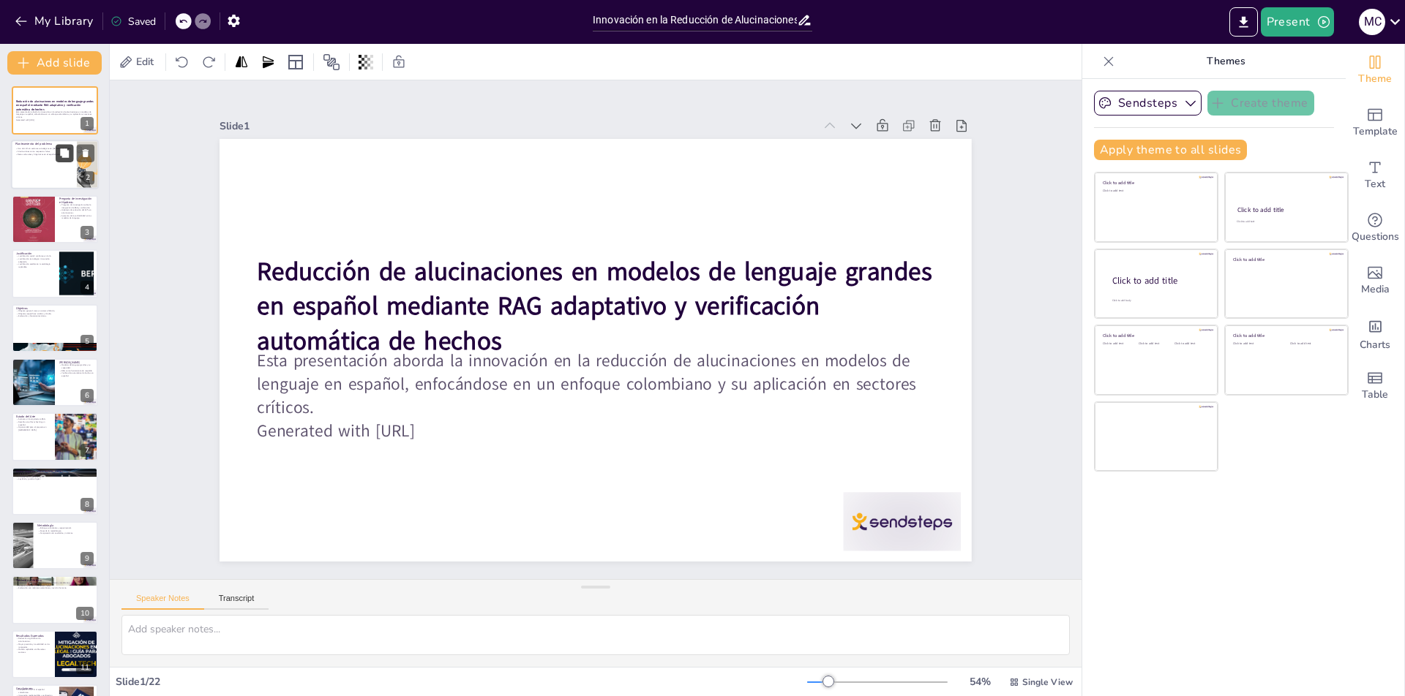
checkbox input "true"
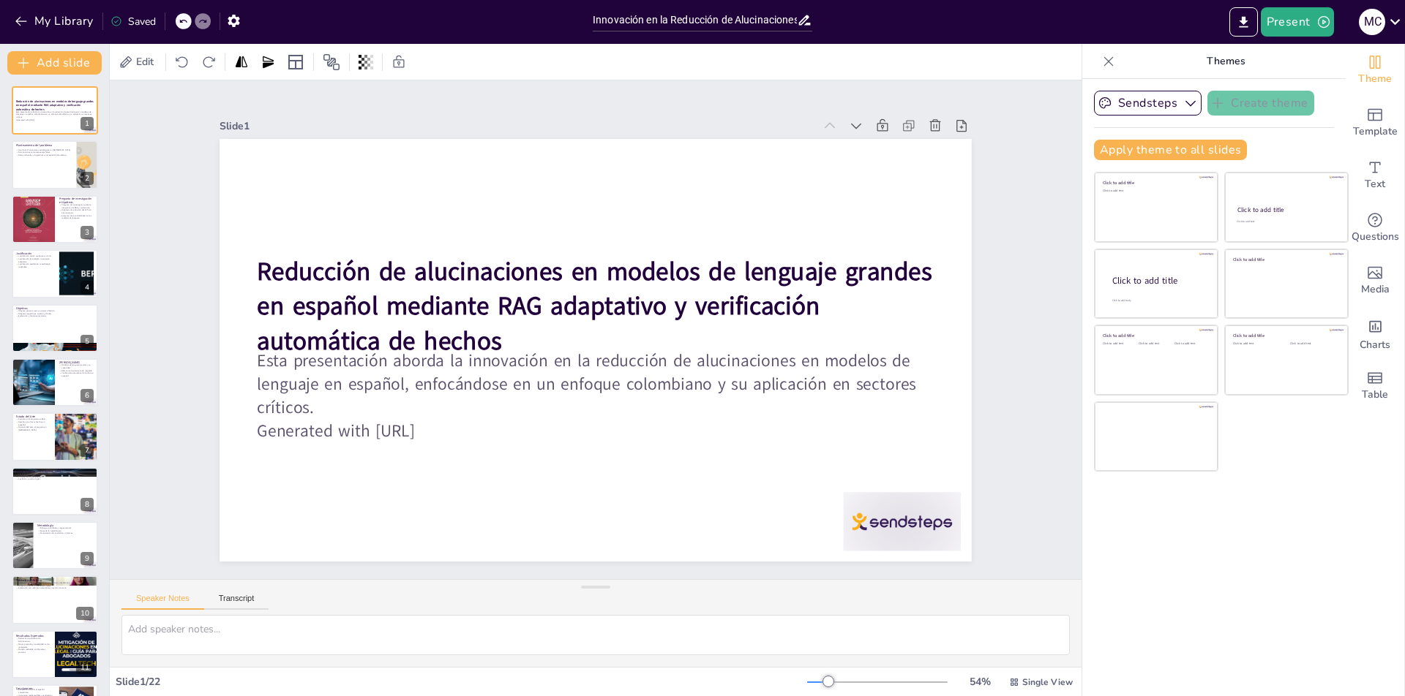
checkbox input "true"
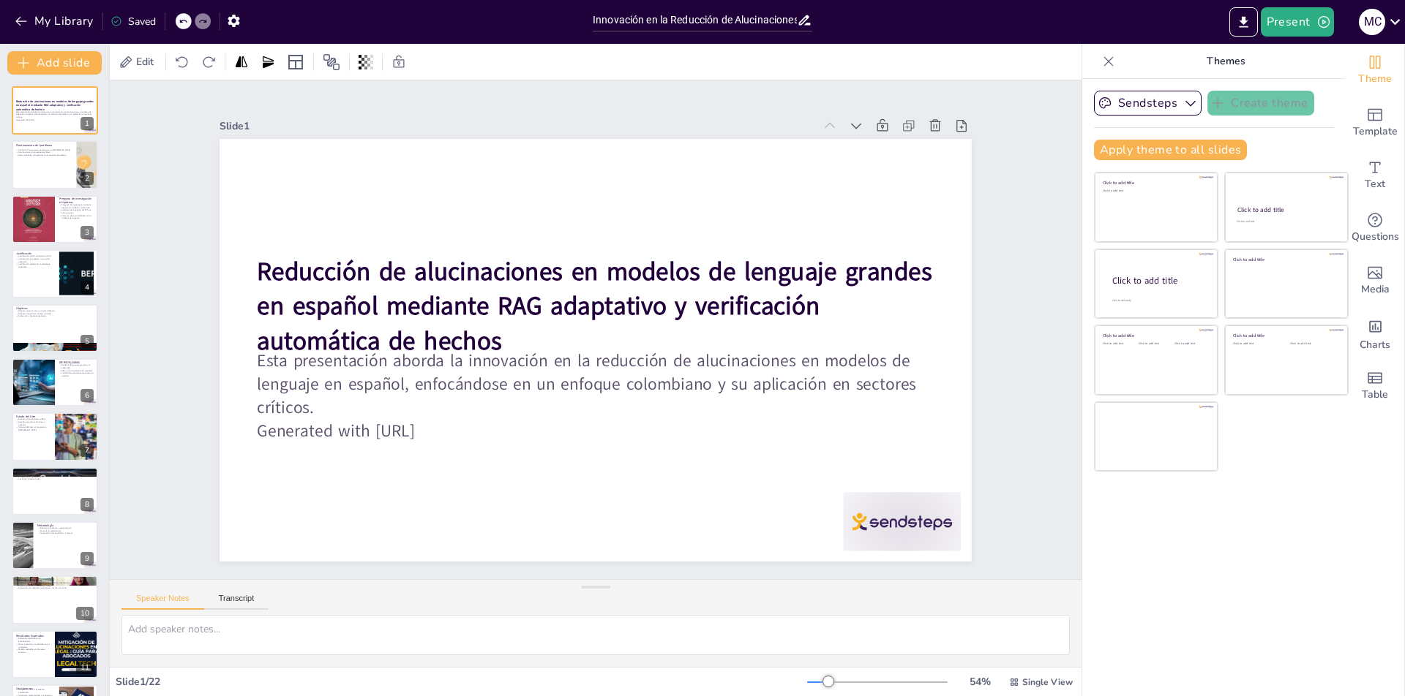
checkbox input "true"
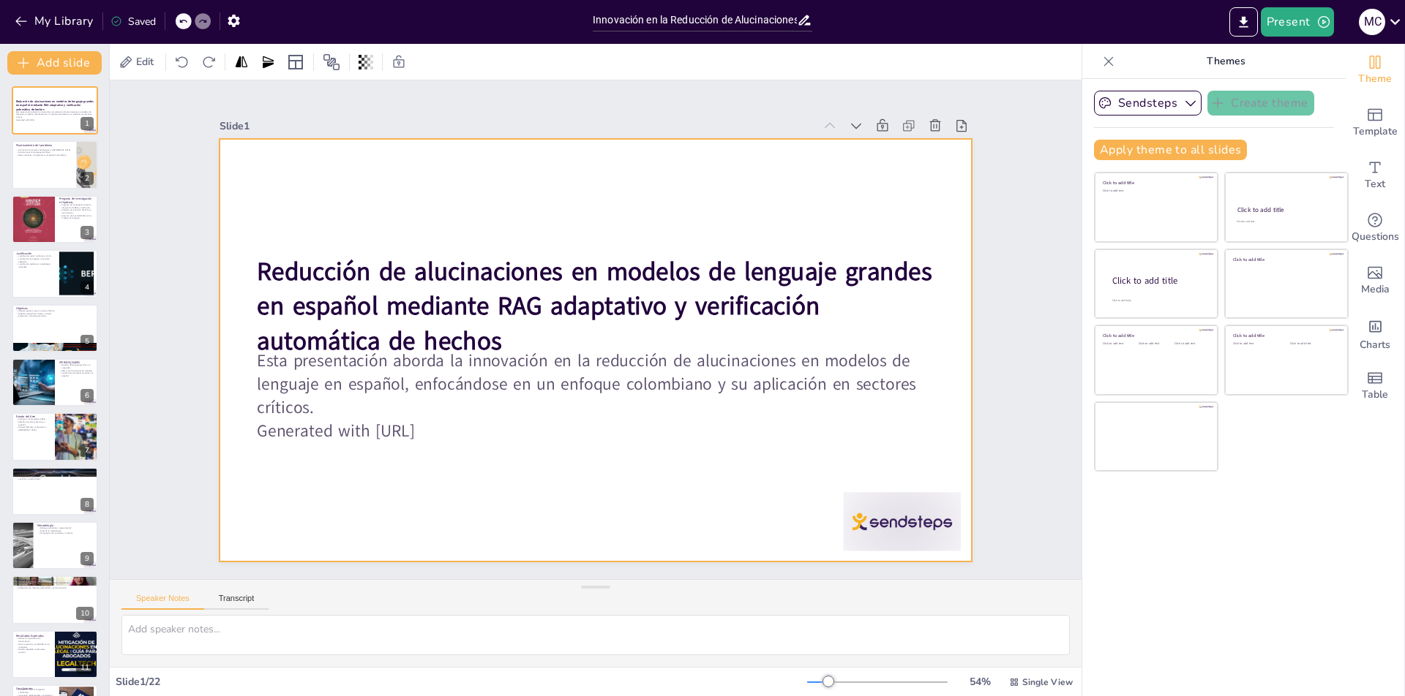
checkbox input "true"
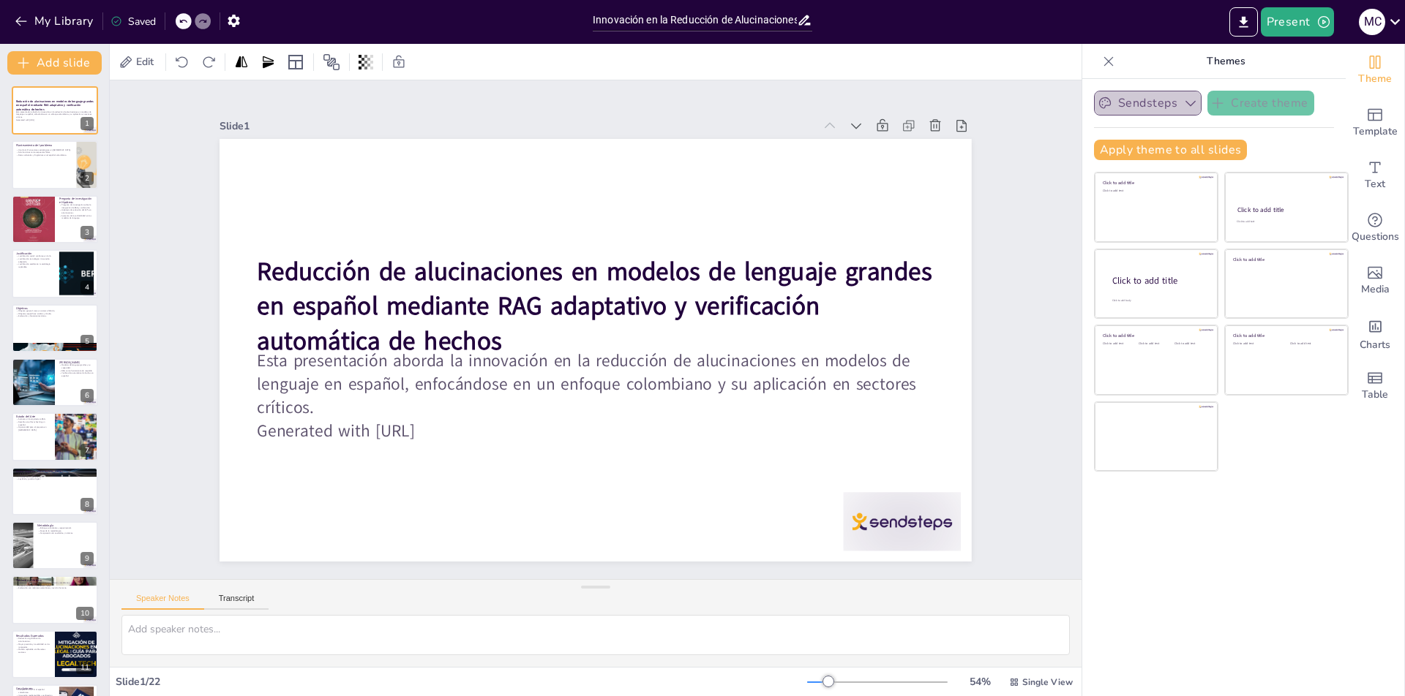
click at [1185, 101] on icon "button" at bounding box center [1190, 104] width 10 height 6
click at [1183, 101] on icon "button" at bounding box center [1190, 103] width 15 height 15
click at [1244, 22] on icon "Export to PowerPoint" at bounding box center [1243, 21] width 9 height 11
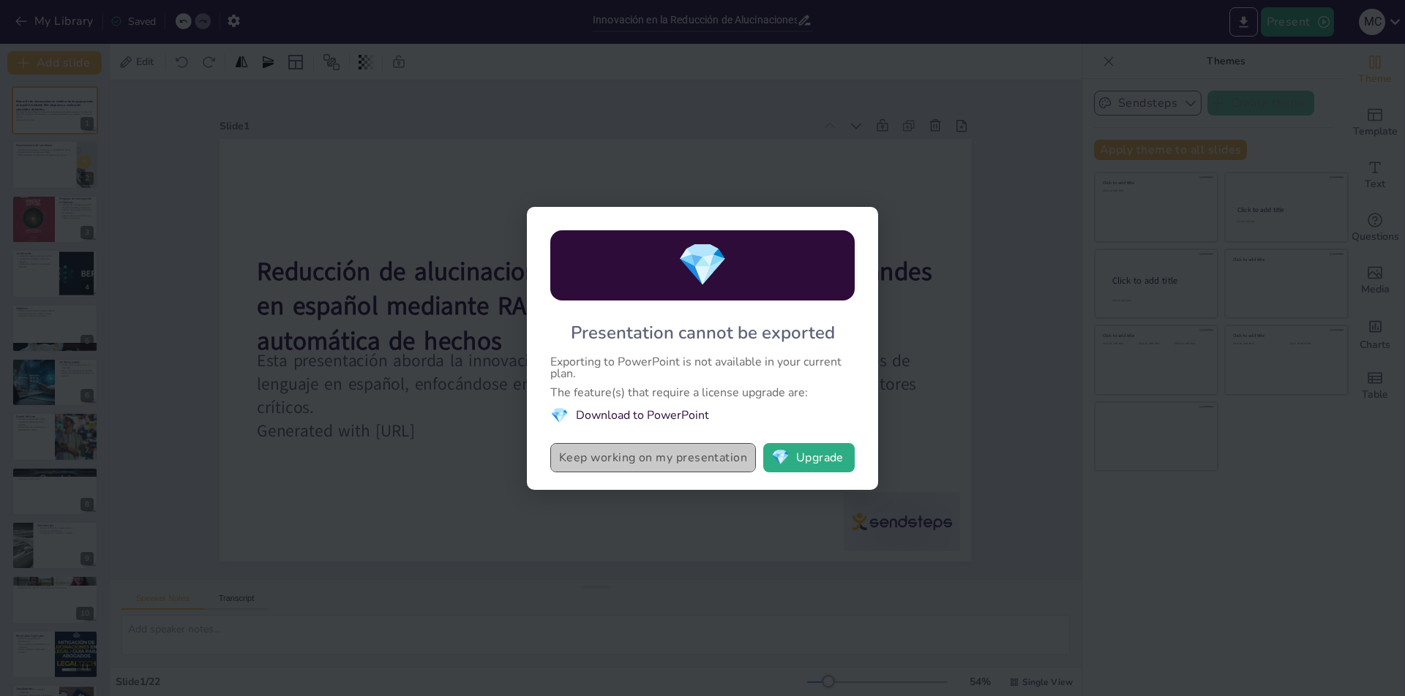
click at [638, 456] on button "Keep working on my presentation" at bounding box center [653, 457] width 206 height 29
checkbox input "true"
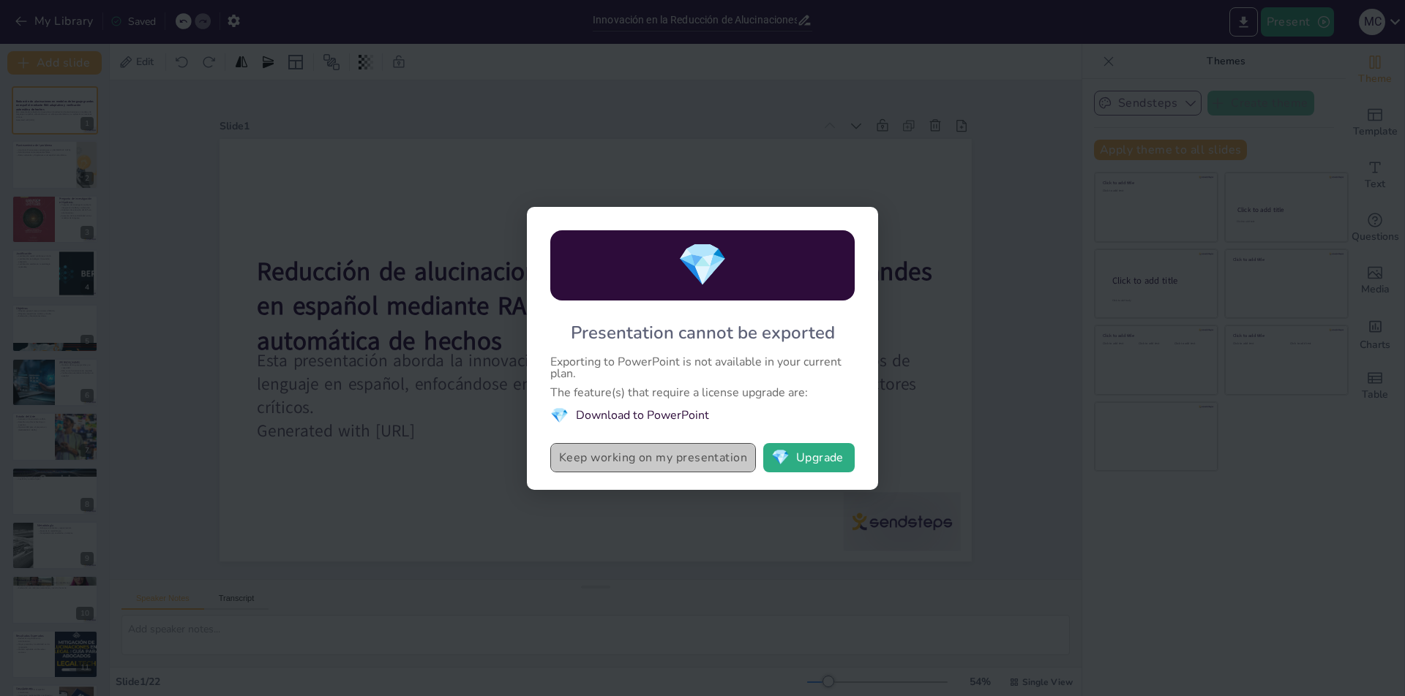
checkbox input "true"
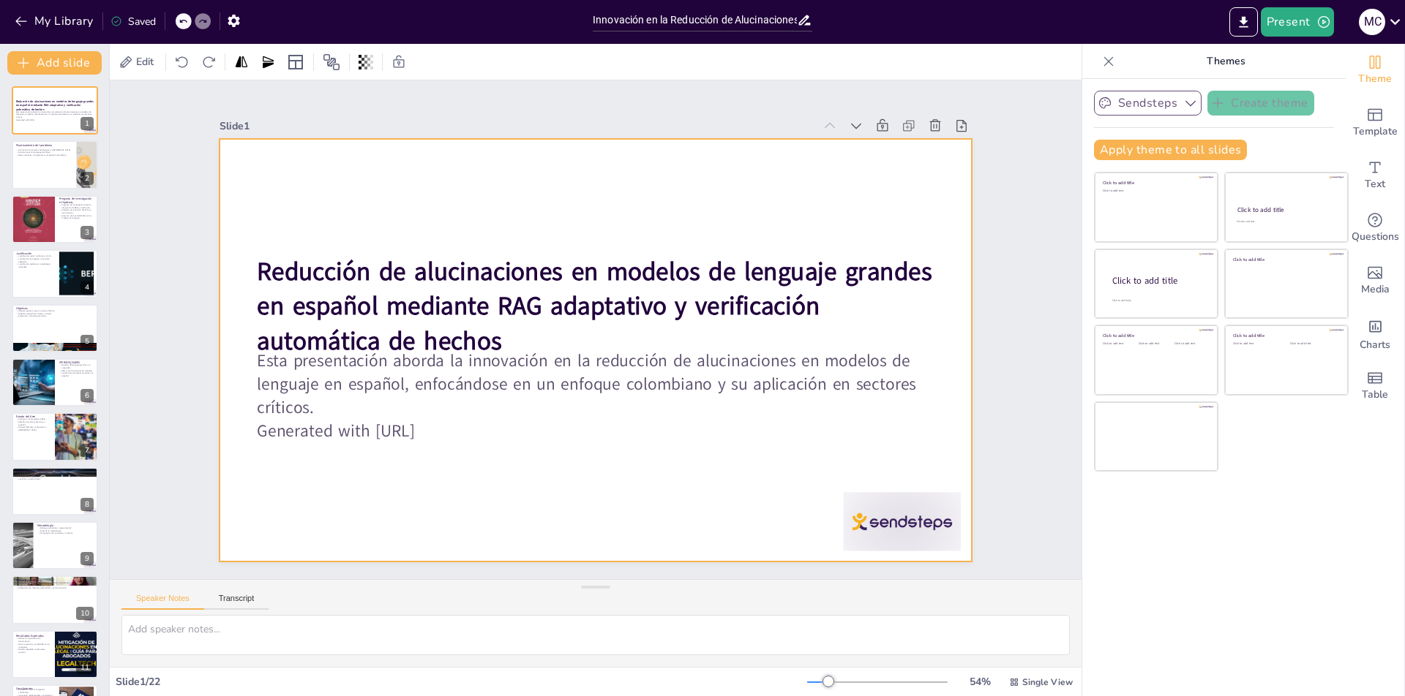
checkbox input "true"
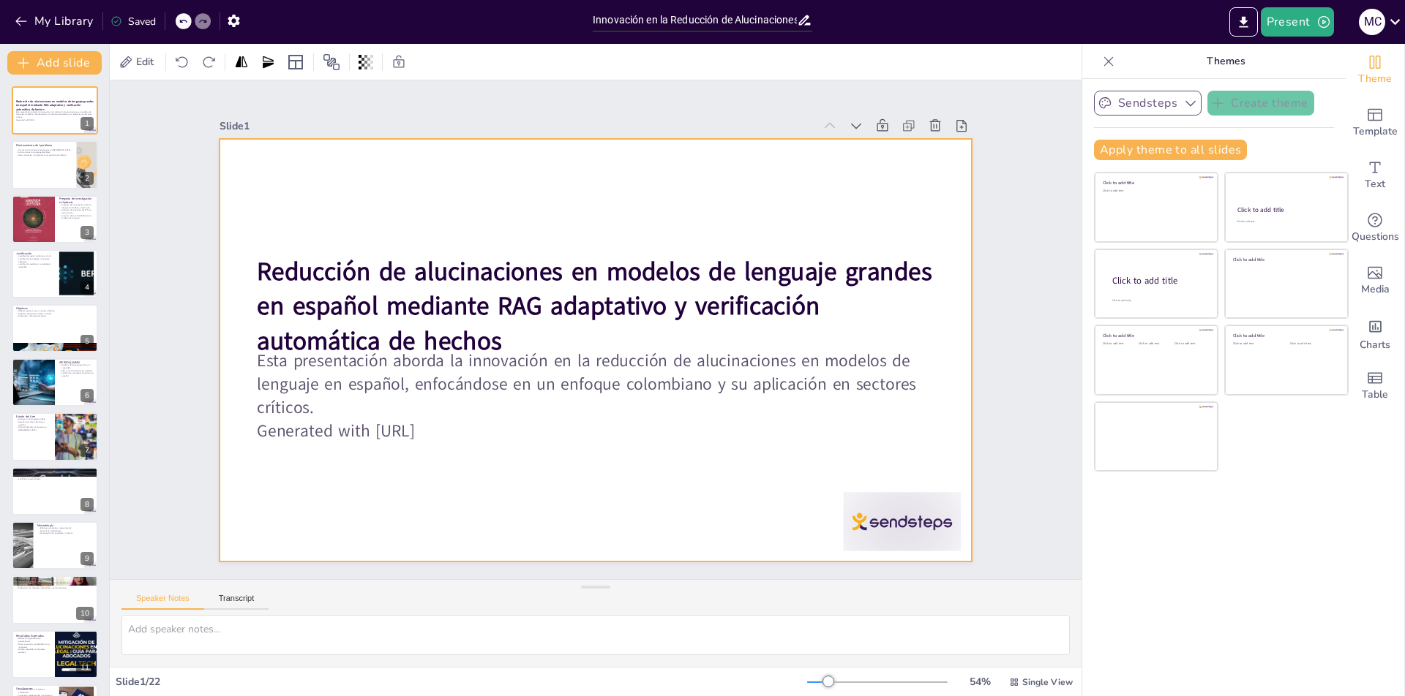
checkbox input "true"
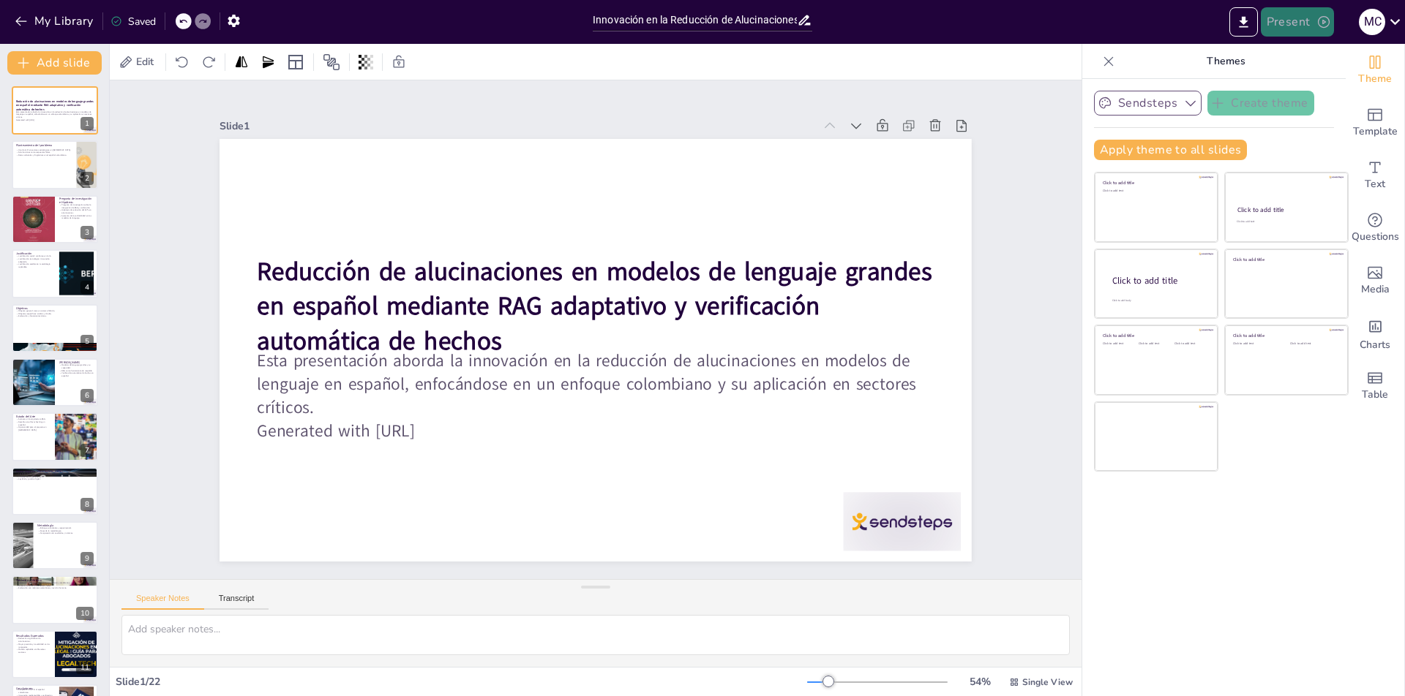
click at [1308, 19] on button "Present" at bounding box center [1296, 21] width 73 height 29
click at [1241, 21] on div at bounding box center [702, 348] width 1405 height 696
click at [1241, 21] on icon "Export to PowerPoint" at bounding box center [1243, 22] width 15 height 15
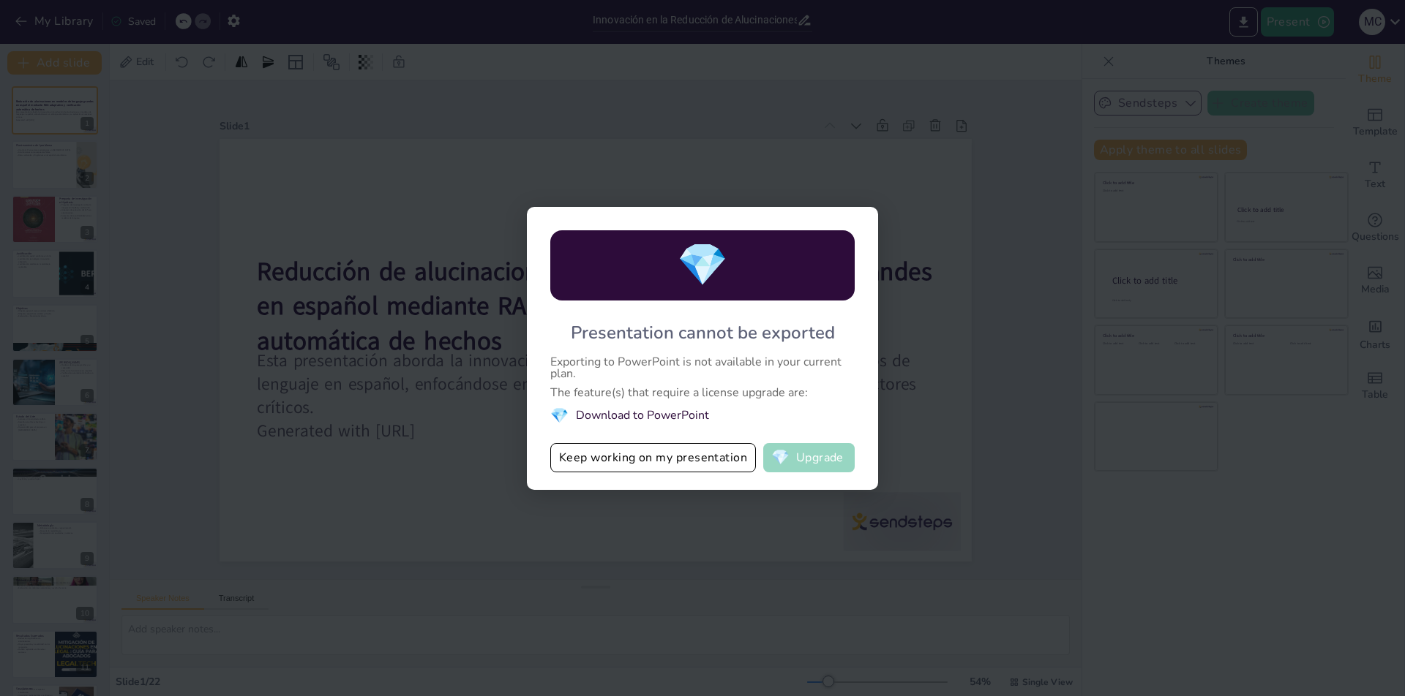
click at [818, 453] on button "💎 Upgrade" at bounding box center [808, 457] width 91 height 29
checkbox input "true"
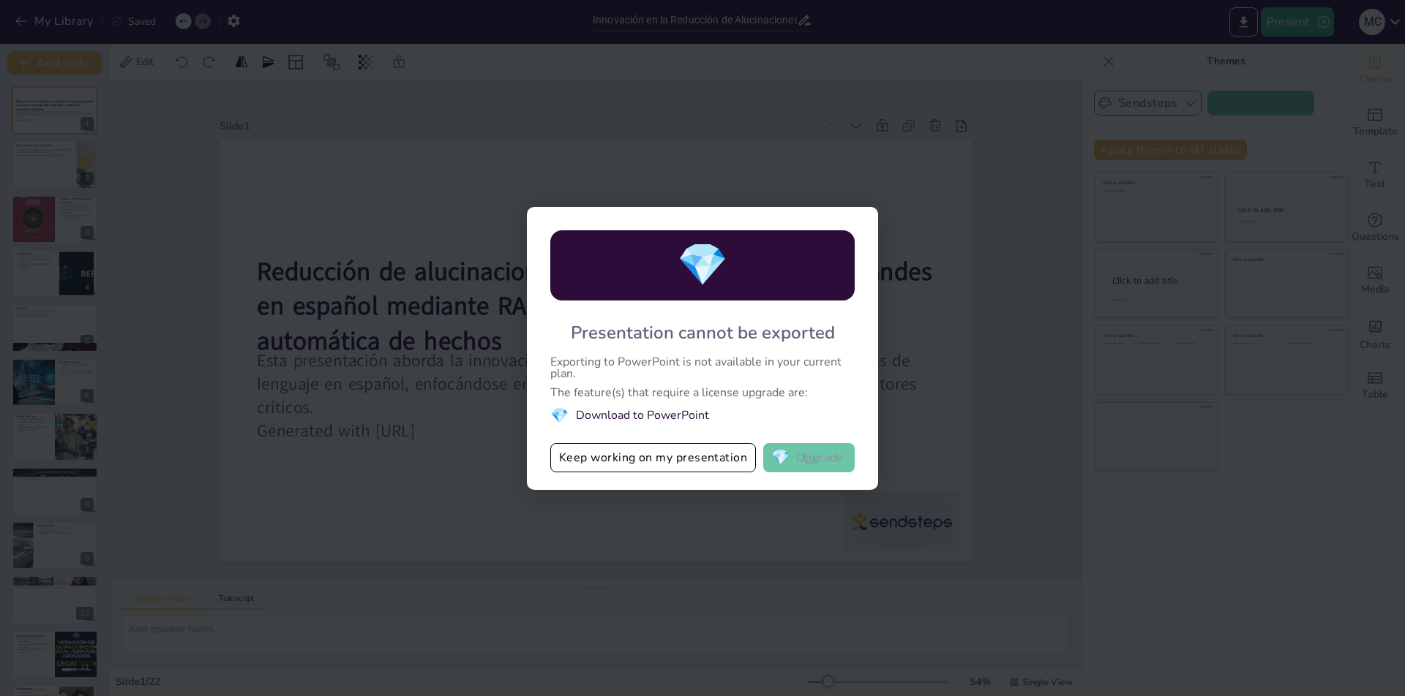
checkbox input "true"
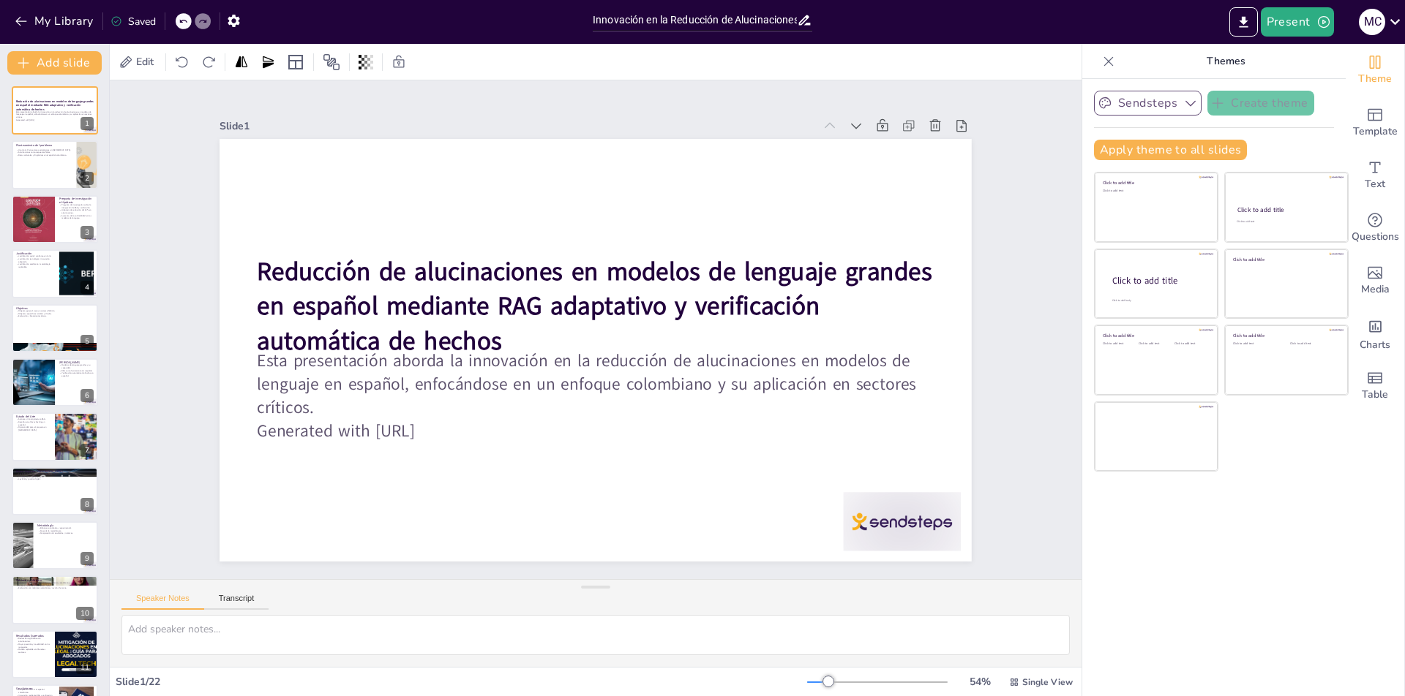
checkbox input "true"
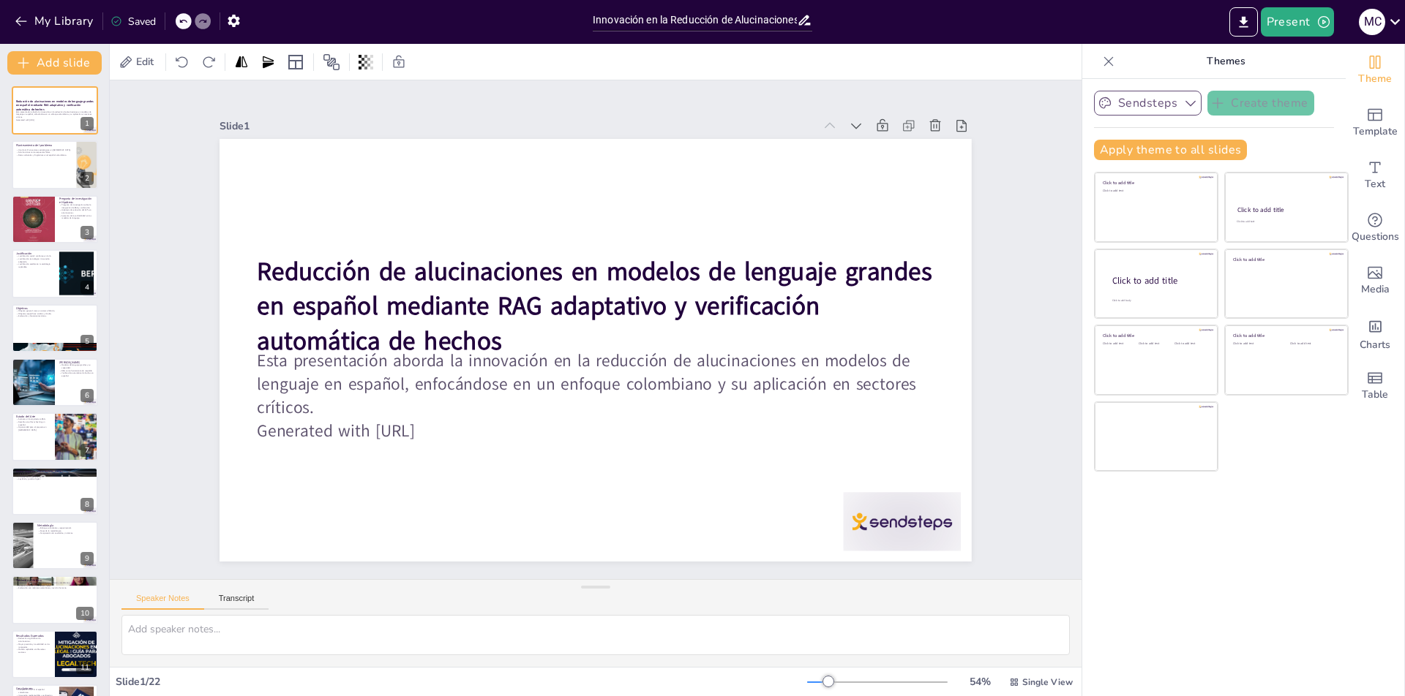
checkbox input "true"
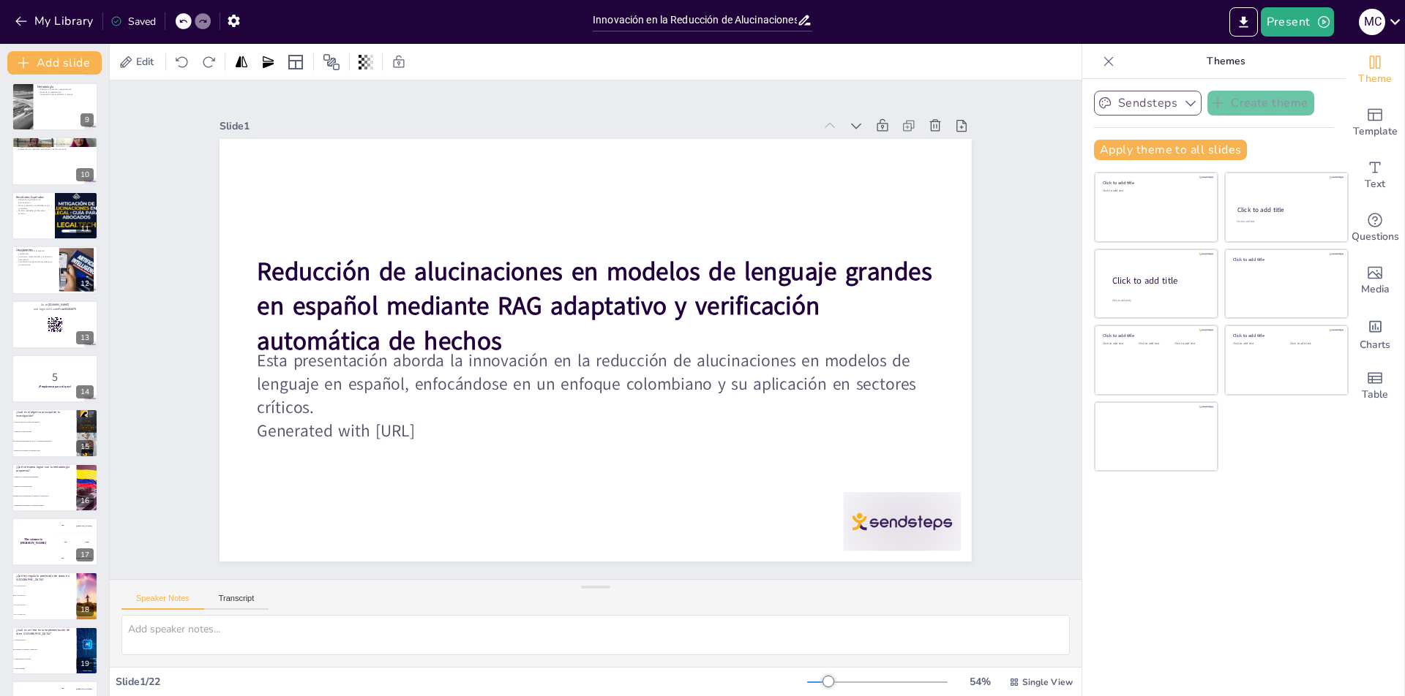
scroll to position [593, 0]
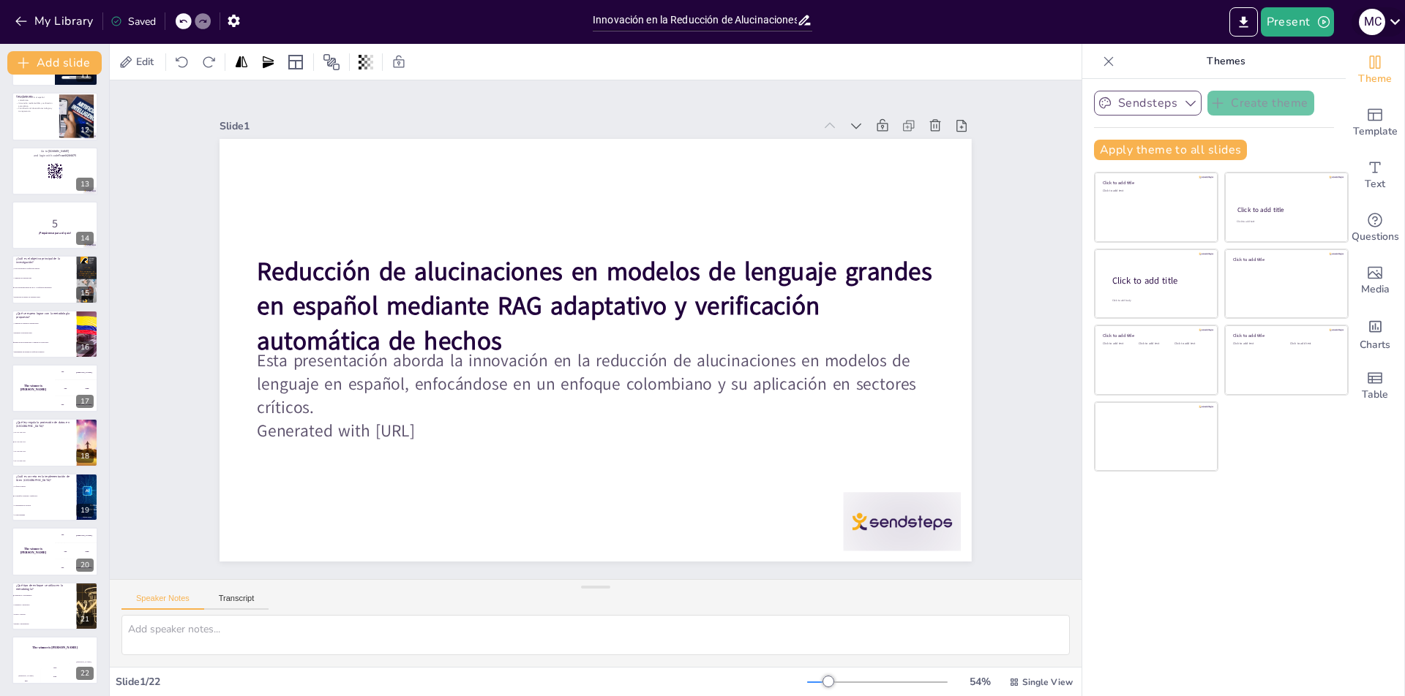
click at [1395, 14] on icon at bounding box center [1395, 22] width 20 height 20
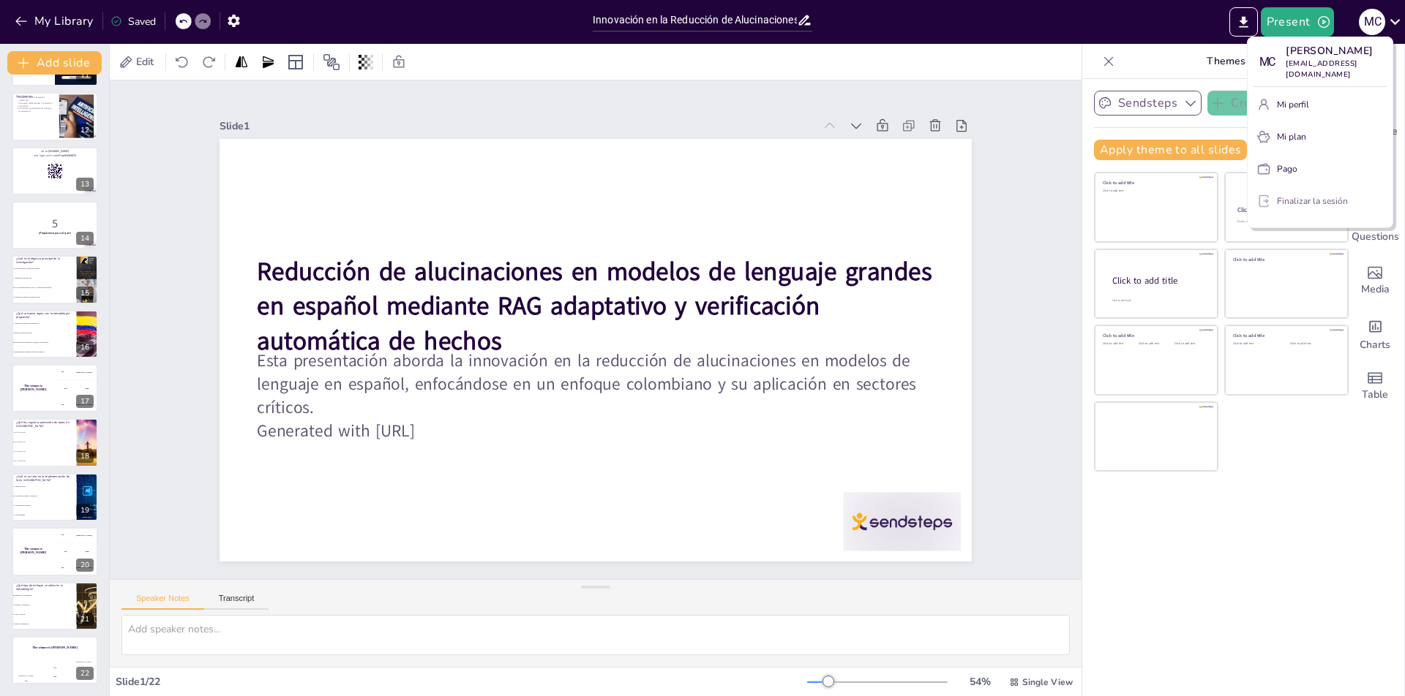
click at [1317, 200] on font "Finalizar la sesión" at bounding box center [1312, 201] width 71 height 12
